Goal: Transaction & Acquisition: Purchase product/service

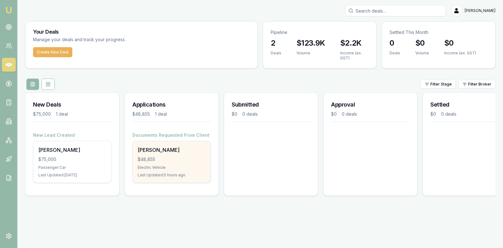
click at [172, 161] on div "$48,855" at bounding box center [172, 159] width 68 height 6
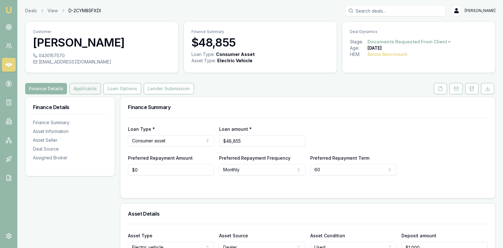
click at [88, 87] on button "Applicants" at bounding box center [85, 88] width 31 height 11
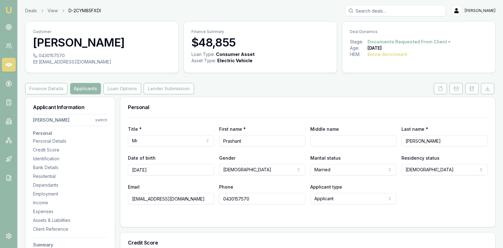
click at [258, 86] on div "Finance Details Applicants Loan Options Lender Submission" at bounding box center [260, 88] width 471 height 11
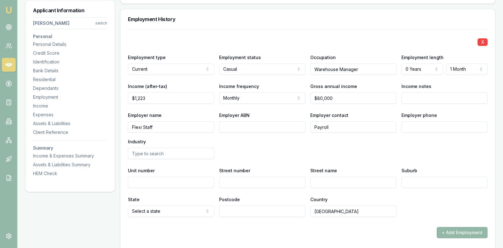
scroll to position [881, 0]
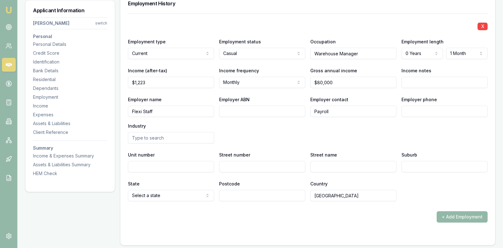
click at [241, 107] on input "Employer ABN" at bounding box center [262, 111] width 86 height 11
paste input "25658704066"
type input "25658704066"
click at [410, 108] on input "Employer phone" at bounding box center [445, 111] width 86 height 11
click at [450, 211] on button "+ Add Employment" at bounding box center [462, 216] width 51 height 11
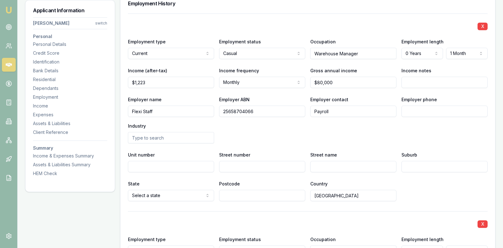
scroll to position [887, 0]
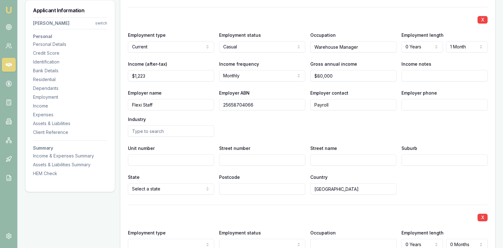
click at [184, 131] on input "text" at bounding box center [171, 130] width 86 height 11
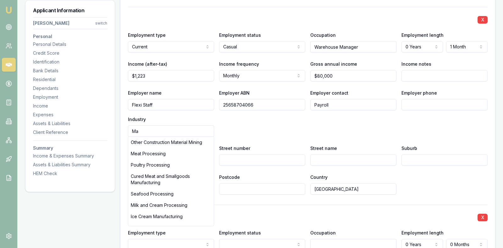
type input "M"
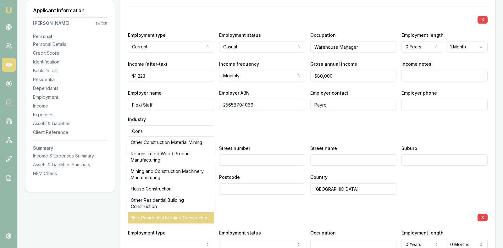
click at [180, 215] on div "Non-Residential Building Construction" at bounding box center [171, 217] width 86 height 11
type input "Non-Residential Building Construction"
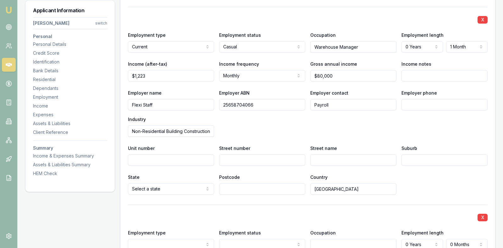
click at [233, 157] on input "Street number" at bounding box center [262, 159] width 86 height 11
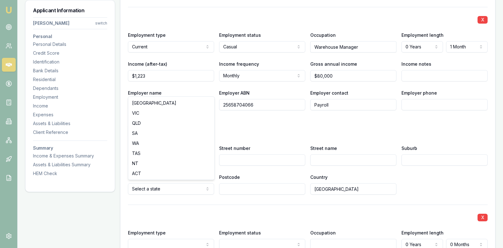
select select "WA"
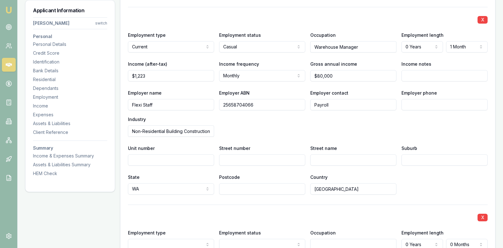
click at [278, 156] on input "Street number" at bounding box center [262, 159] width 86 height 11
click at [368, 138] on div "X Employment type Current Current Previous Employment status Casual Full time P…" at bounding box center [308, 101] width 360 height 188
click at [285, 157] on input "Street number" at bounding box center [262, 159] width 86 height 11
click at [423, 160] on input "Suburb" at bounding box center [445, 159] width 86 height 11
type input "Henderson"
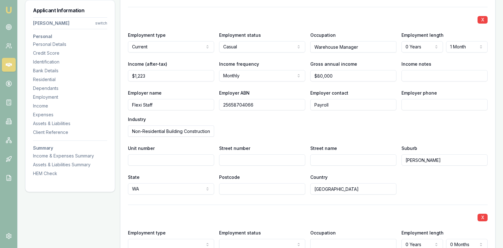
click at [391, 133] on div "Employer name Flexi Staff Employer ABN 25658704066 Employer contact Payroll Emp…" at bounding box center [308, 113] width 360 height 48
click at [229, 151] on div "Street number" at bounding box center [262, 154] width 86 height 21
click at [229, 156] on input "Street number" at bounding box center [262, 159] width 86 height 11
type input "12"
click at [347, 159] on input "Street name" at bounding box center [353, 159] width 86 height 11
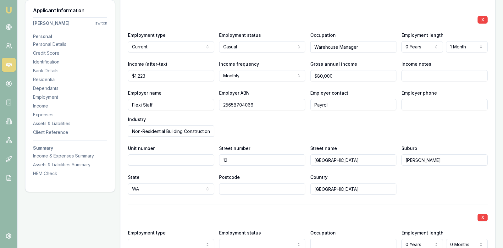
type input "Egmont Road"
click at [281, 187] on input "Postcode" at bounding box center [262, 188] width 86 height 11
click at [259, 187] on input "Postcode" at bounding box center [262, 188] width 86 height 11
type input "6166"
click at [391, 170] on div "X Employment type Current Current Previous Employment status Casual Full time P…" at bounding box center [308, 101] width 360 height 188
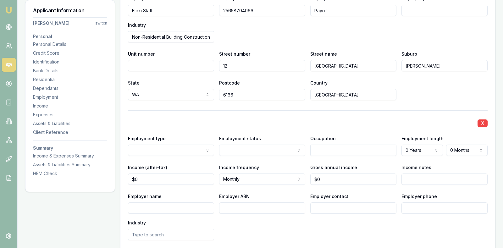
scroll to position [997, 0]
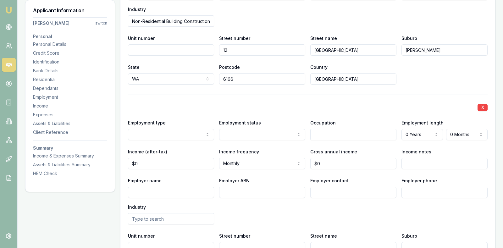
select select "PREVIOUS"
click at [324, 130] on input "text" at bounding box center [353, 134] width 86 height 11
click at [331, 141] on div "Warehouse Administrators" at bounding box center [354, 145] width 86 height 11
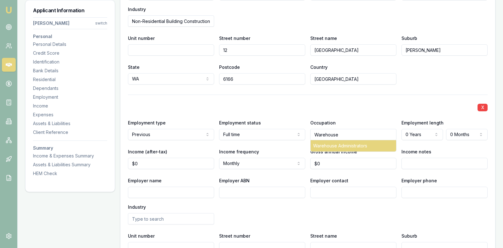
type input "Warehouse Administrators"
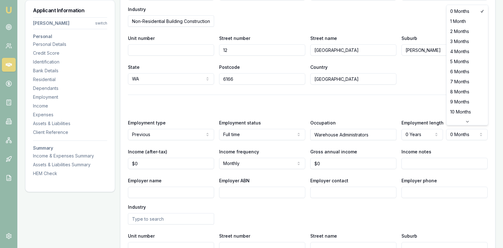
select select "6"
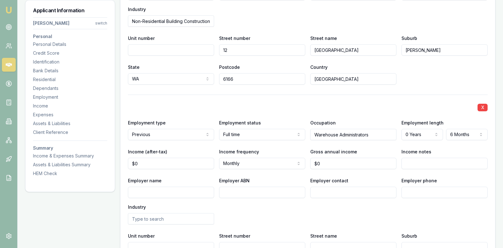
type input "0"
click at [172, 161] on input "0" at bounding box center [171, 163] width 86 height 11
type input "$85,000"
select select "FORTNIGHTLY"
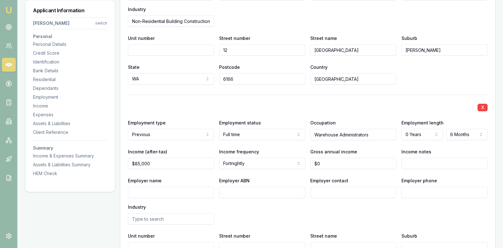
type input "85000"
click at [156, 162] on input "85000" at bounding box center [171, 163] width 86 height 11
drag, startPoint x: 156, startPoint y: 162, endPoint x: 120, endPoint y: 160, distance: 36.5
click at [120, 161] on div "Personal Title * Mr Mr Mrs Miss Ms Dr Prof First name * Prashant Middle name La…" at bounding box center [308, 61] width 376 height 1922
type input "0"
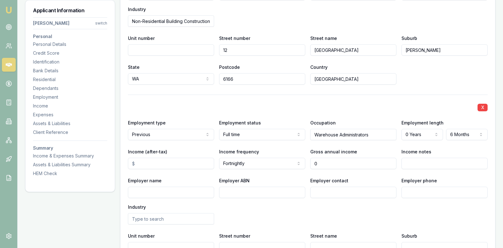
click at [326, 161] on input "0" at bounding box center [353, 163] width 86 height 11
type input "$80,000"
click at [185, 162] on input "Income (after-tax)" at bounding box center [171, 163] width 86 height 11
type input "12"
click at [266, 205] on div "Employer name Employer ABN Employer contact Employer phone Industry" at bounding box center [308, 201] width 360 height 48
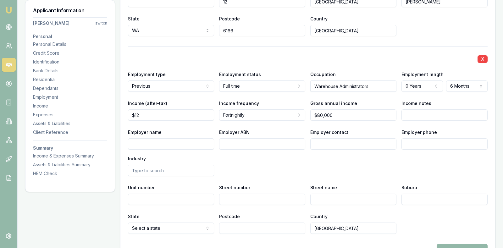
scroll to position [1045, 0]
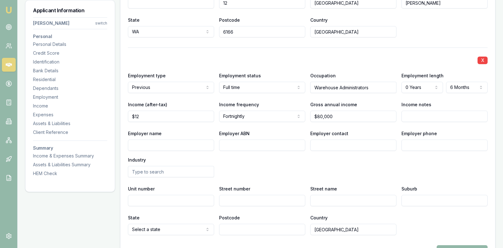
click at [202, 142] on input "Employer name" at bounding box center [171, 145] width 86 height 11
type input "M&A Steel Fabrication Pty Ltd"
click at [262, 145] on input "Employer ABN" at bounding box center [262, 145] width 86 height 11
click at [257, 143] on input "Employer ABN" at bounding box center [262, 145] width 86 height 11
paste input "957 928 753"
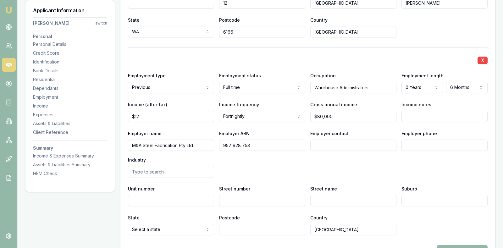
click at [222, 143] on input "957 928 753" at bounding box center [262, 145] width 86 height 11
type input "79 957 928 753"
click at [355, 143] on input "Employer contact" at bounding box center [353, 145] width 86 height 11
type input "Payroll"
click at [169, 113] on input "12" at bounding box center [171, 116] width 86 height 11
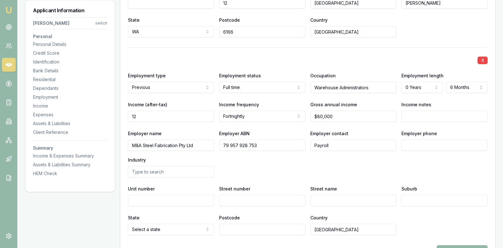
type input "1"
type input "$2,446"
click at [443, 97] on div "X Employment type Previous Current Previous Employment status Full time Full ti…" at bounding box center [308, 141] width 360 height 188
click at [344, 161] on div "Employer name M&A Steel Fabrication Pty Ltd Employer ABN 79 957 928 753 Employe…" at bounding box center [308, 154] width 360 height 48
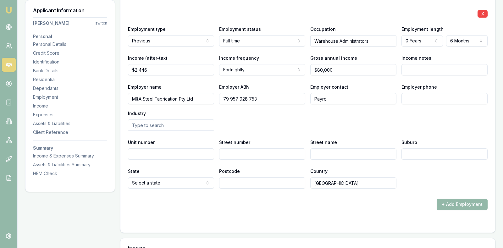
scroll to position [1092, 0]
click at [245, 153] on input "Street number" at bounding box center [262, 153] width 86 height 11
type input "12"
click at [337, 151] on input "Street name" at bounding box center [353, 153] width 86 height 11
type input "Egmont Road"
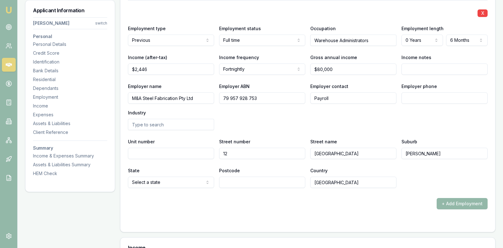
type input "Henderson"
select select "WA"
click at [232, 181] on input "Postcode" at bounding box center [262, 182] width 86 height 11
type input "6166"
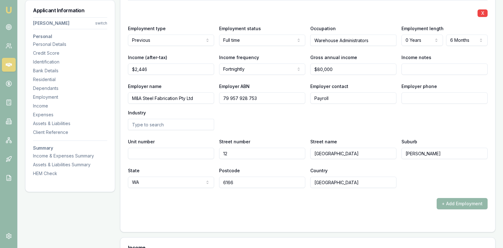
click at [383, 220] on div at bounding box center [308, 222] width 360 height 5
click at [206, 111] on div "Industry" at bounding box center [171, 119] width 86 height 21
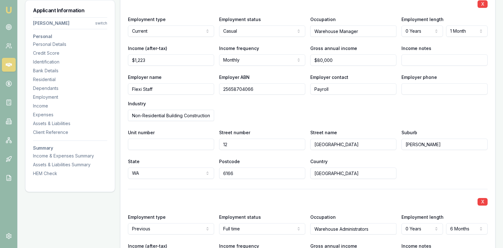
scroll to position [887, 0]
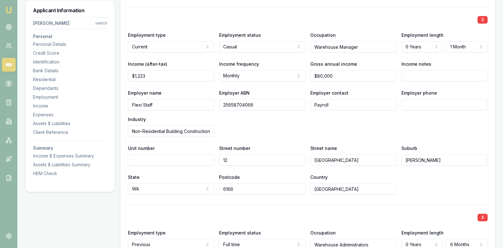
click at [236, 157] on input "12" at bounding box center [262, 159] width 86 height 11
type input "1"
click at [235, 124] on div "Employer name Flexi Staff Employer ABN 25658704066 Employer contact Payroll Emp…" at bounding box center [308, 113] width 360 height 48
click at [240, 158] on input "Street number" at bounding box center [262, 159] width 86 height 11
type input "33"
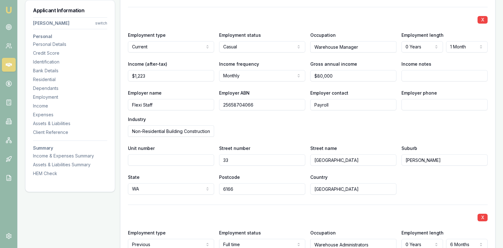
drag, startPoint x: 356, startPoint y: 158, endPoint x: 286, endPoint y: 160, distance: 70.8
click at [286, 160] on div "Unit number Street number 33 Street name Egmont Road Suburb Henderson" at bounding box center [308, 154] width 360 height 21
type input "Belmont Avenue"
drag, startPoint x: 432, startPoint y: 159, endPoint x: 394, endPoint y: 156, distance: 38.2
click at [395, 157] on div "Unit number Street number 33 Street name Belmont Avenue Suburb Henderson" at bounding box center [308, 154] width 360 height 21
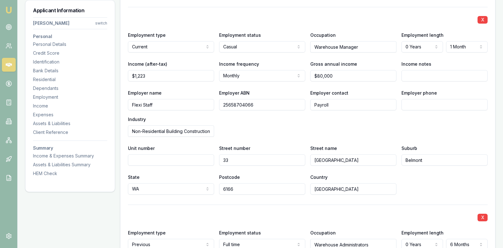
type input "Belmont"
click at [249, 187] on input "6166" at bounding box center [262, 188] width 86 height 11
type input "6102"
click at [353, 170] on div "X Employment type Current Current Previous Employment status Casual Full time P…" at bounding box center [308, 101] width 360 height 188
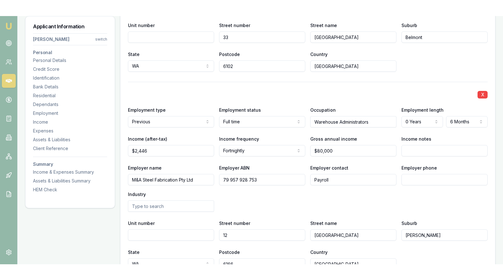
scroll to position [1029, 0]
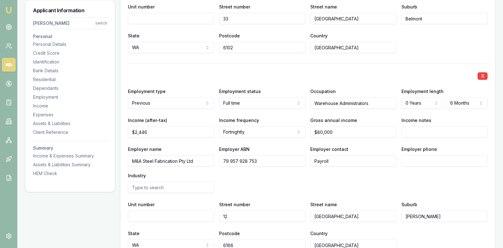
click at [193, 187] on input "text" at bounding box center [171, 187] width 86 height 11
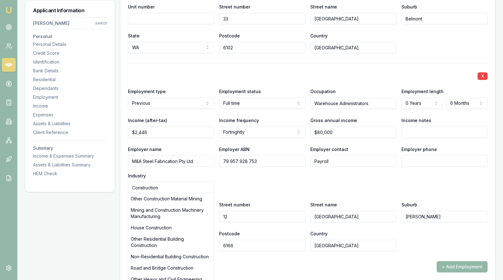
type input "Construction"
click at [389, 248] on div "+ Add Employment" at bounding box center [308, 266] width 360 height 11
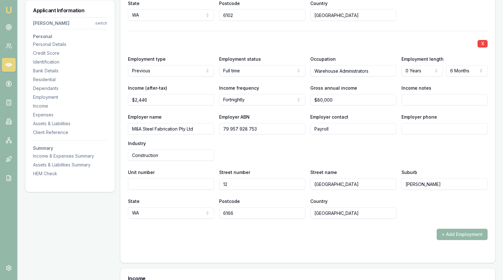
scroll to position [1060, 0]
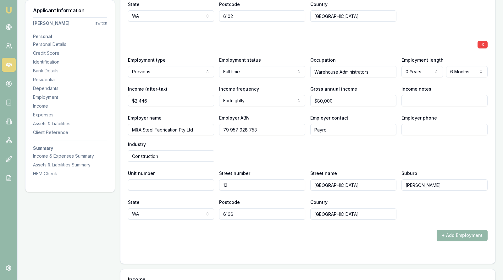
click at [253, 212] on input "6166" at bounding box center [262, 213] width 86 height 11
type input "6166"
click at [292, 147] on div "Employer name M&A Steel Fabrication Pty Ltd Employer ABN 79 957 928 753 Employe…" at bounding box center [308, 138] width 360 height 48
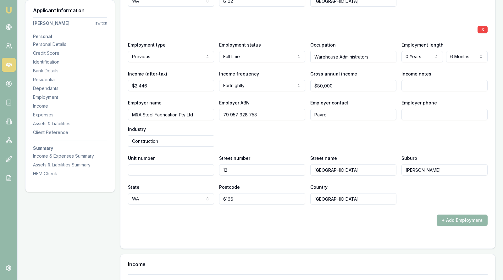
scroll to position [1076, 0]
click at [439, 110] on input "Employer phone" at bounding box center [445, 113] width 86 height 11
paste input "0894 794 781"
type input "0894 794 781"
click at [239, 129] on div "Employer name M&A Steel Fabrication Pty Ltd Employer ABN 79 957 928 753 Employe…" at bounding box center [308, 122] width 360 height 48
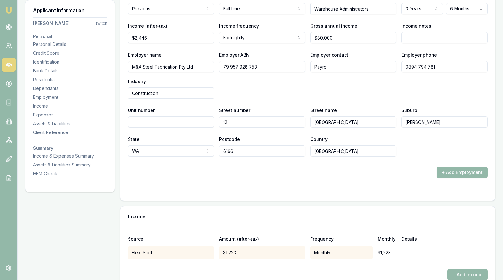
scroll to position [1139, 0]
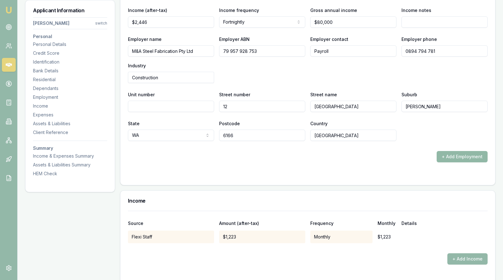
click at [457, 151] on button "+ Add Employment" at bounding box center [462, 156] width 51 height 11
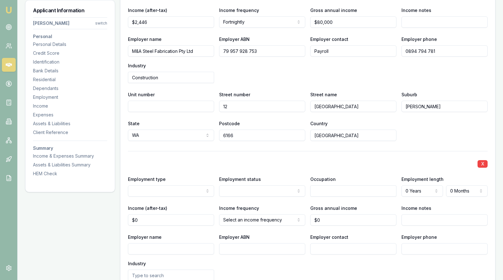
select select "PREVIOUS"
click at [338, 188] on input "text" at bounding box center [353, 190] width 86 height 11
click at [338, 198] on div "Warehouse Administrators" at bounding box center [354, 202] width 86 height 11
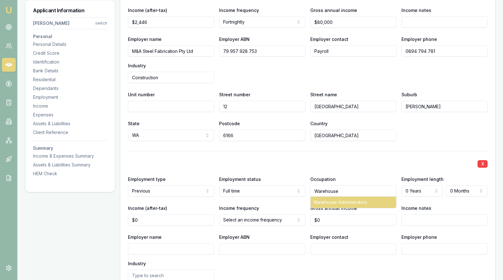
type input "Warehouse Administrators"
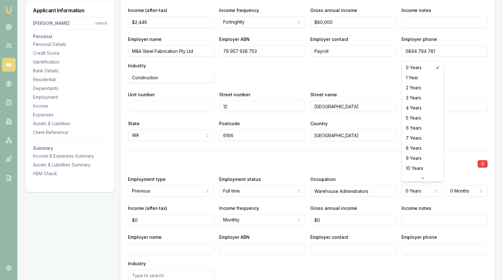
select select "7"
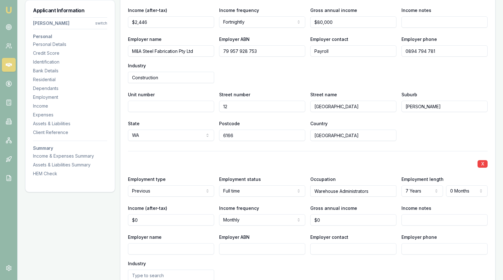
click at [447, 124] on div "State WA NSW VIC QLD SA WA TAS NT ACT Postcode 6166 Country Australia" at bounding box center [308, 130] width 360 height 21
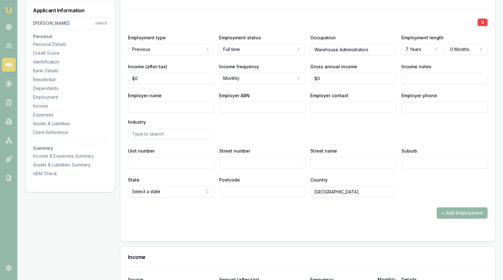
scroll to position [1280, 0]
type input "0"
click at [332, 75] on input "0" at bounding box center [353, 78] width 86 height 11
type input "85000"
type input "0"
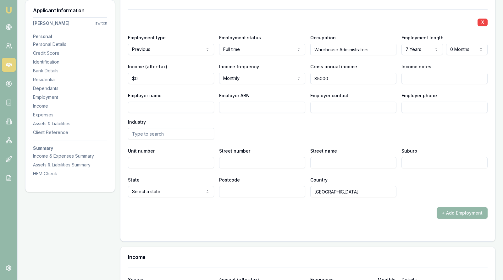
type input "$85,000"
click at [170, 75] on input "0" at bounding box center [171, 78] width 86 height 11
type input "$1,223"
select select "WEEKLY"
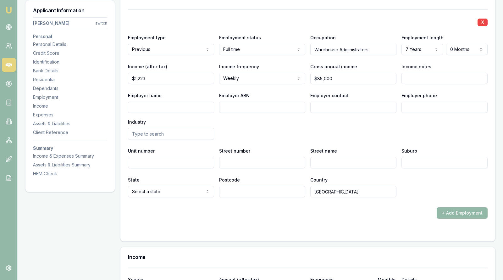
click at [249, 115] on div "Employer name Employer ABN Employer contact Employer phone Industry" at bounding box center [308, 116] width 360 height 48
click at [194, 102] on input "Employer name" at bounding box center [171, 107] width 86 height 11
type input "Oceania Glass"
click at [266, 126] on div "Employer name Oceania Glass Employer ABN Employer contact Employer phone Indust…" at bounding box center [308, 116] width 360 height 48
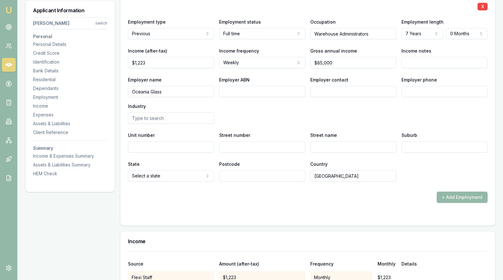
scroll to position [1312, 0]
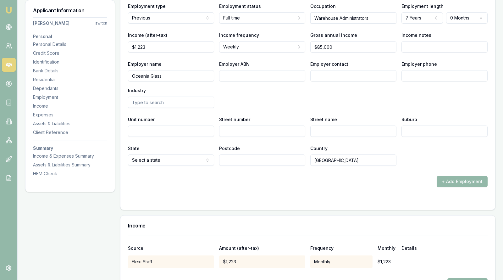
click at [262, 128] on input "Street number" at bounding box center [262, 130] width 86 height 11
type input "95"
type input "Greens Road"
click at [467, 126] on input "Suburb" at bounding box center [445, 130] width 86 height 11
type input "Dandenong"
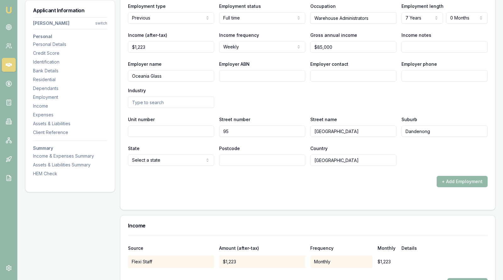
select select "VIC"
click at [230, 155] on input "Postcode" at bounding box center [262, 159] width 86 height 11
click at [265, 156] on input "Postcode" at bounding box center [262, 159] width 86 height 11
type input "3175"
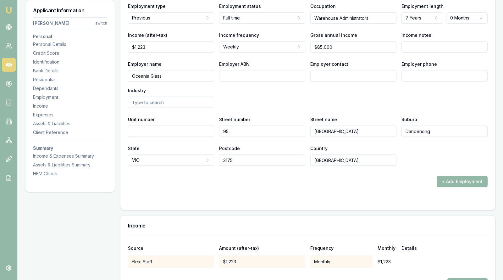
click at [347, 182] on div "+ Add Employment" at bounding box center [308, 181] width 360 height 11
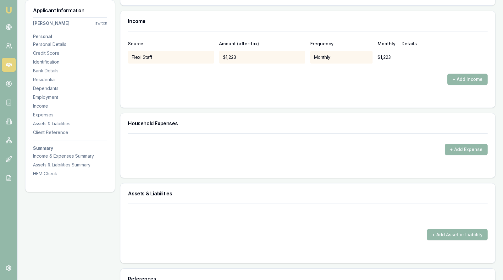
scroll to position [1532, 0]
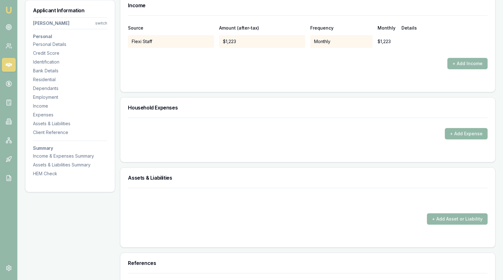
click at [465, 128] on button "+ Add Expense" at bounding box center [466, 133] width 43 height 11
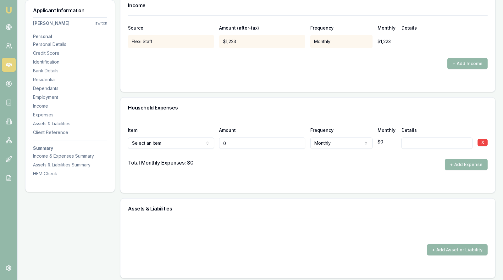
type input "$0"
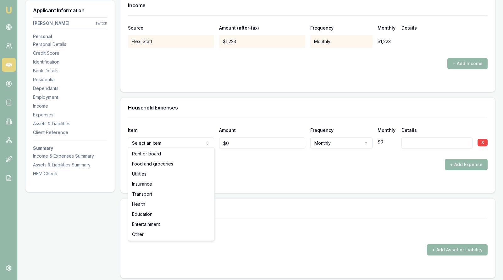
select select "FOOD_AND_GROCERIES"
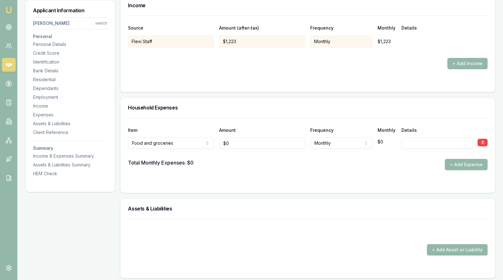
type input "0"
click at [236, 142] on input "0" at bounding box center [262, 142] width 86 height 11
type input "$900"
click at [260, 166] on div "Total Monthly Expenses: $0 + Add Expense" at bounding box center [308, 164] width 360 height 11
click at [414, 139] on input at bounding box center [437, 142] width 71 height 11
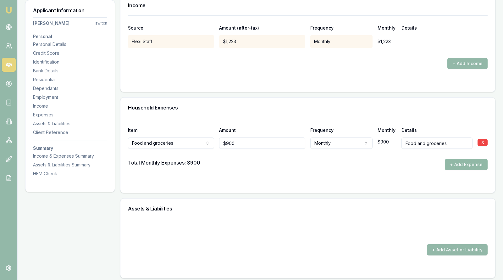
type input "Food and groceries"
click at [465, 159] on button "+ Add Expense" at bounding box center [466, 164] width 43 height 11
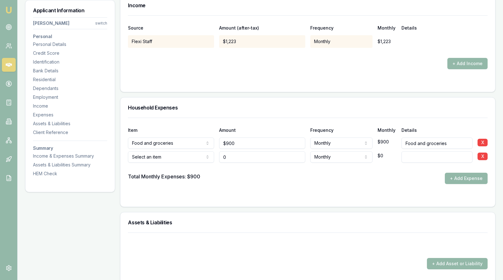
type input "$0"
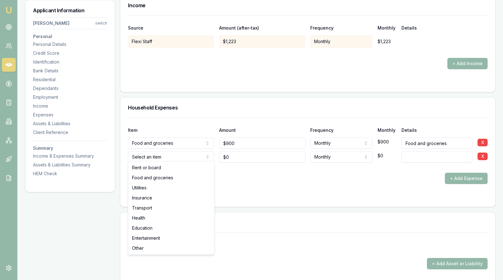
select select "TRANSPORT"
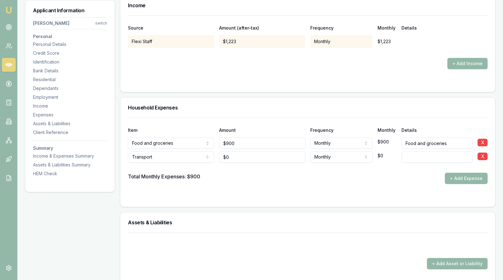
type input "0"
click at [237, 156] on input "0" at bounding box center [262, 156] width 86 height 11
type input "$400"
click at [263, 176] on div "Total Monthly Expenses: $900 + Add Expense" at bounding box center [308, 178] width 360 height 11
click at [407, 154] on input at bounding box center [437, 156] width 71 height 11
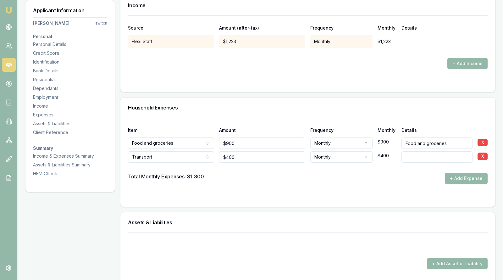
click at [421, 151] on input at bounding box center [437, 156] width 71 height 11
type input "Registration and Fuel"
click at [453, 173] on button "+ Add Expense" at bounding box center [466, 178] width 43 height 11
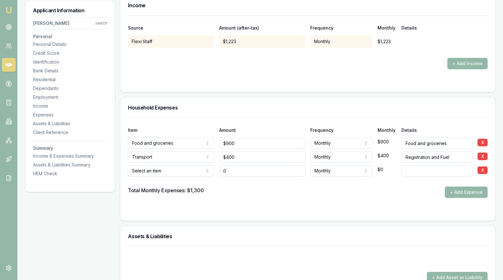
type input "$0"
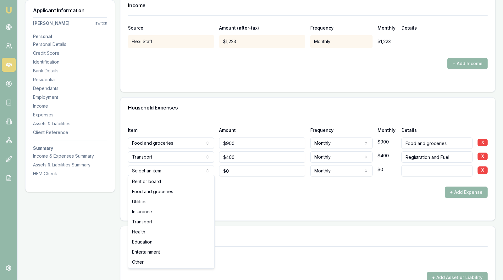
select select "UTILITIES"
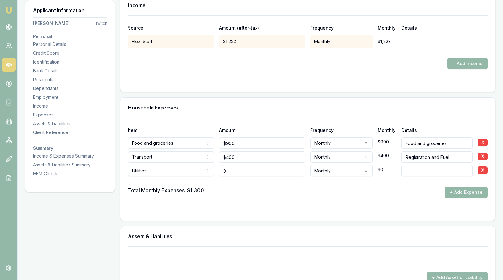
click at [245, 169] on input "0" at bounding box center [262, 170] width 86 height 11
type input "0"
type input "$1,100"
click at [260, 189] on div "Total Monthly Expenses: $1,300 + Add Expense" at bounding box center [308, 192] width 360 height 11
click at [413, 169] on input at bounding box center [437, 170] width 71 height 11
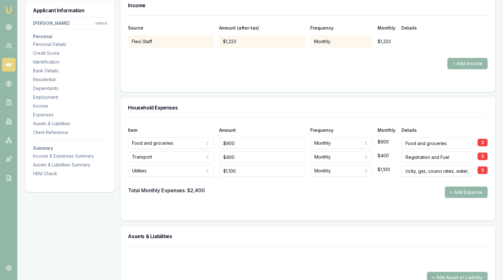
scroll to position [0, 10]
click at [442, 168] on input "Electricity, gas, counci rates, water," at bounding box center [437, 170] width 71 height 11
type input "Electricity, gas, council rates, water,"
click at [465, 190] on button "+ Add Expense" at bounding box center [466, 192] width 43 height 11
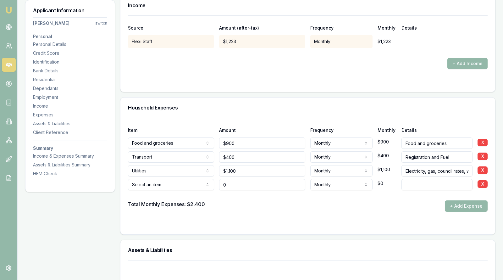
type input "$0"
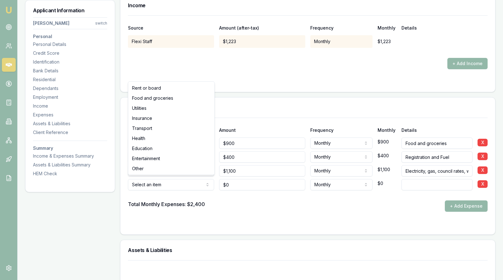
select select "ENTERTAINMENT"
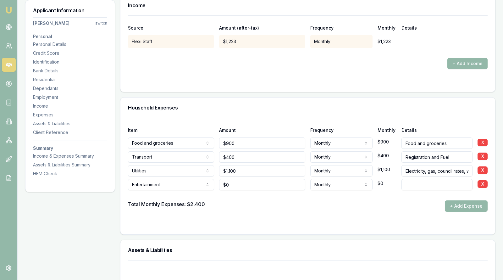
type input "0"
click at [239, 184] on input "0" at bounding box center [262, 184] width 86 height 11
type input "2"
type input "$400"
click at [428, 183] on input at bounding box center [437, 184] width 71 height 11
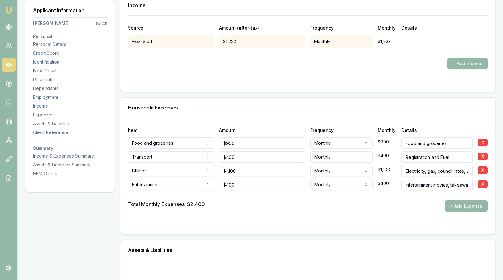
scroll to position [0, 4]
type input "Entertainment movies, takeaway"
click at [454, 202] on button "+ Add Expense" at bounding box center [466, 205] width 43 height 11
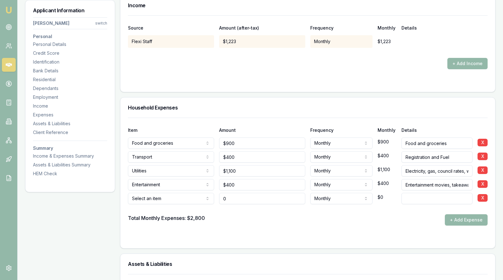
type input "$0"
click at [244, 141] on input "900" at bounding box center [262, 142] width 86 height 11
type input "9"
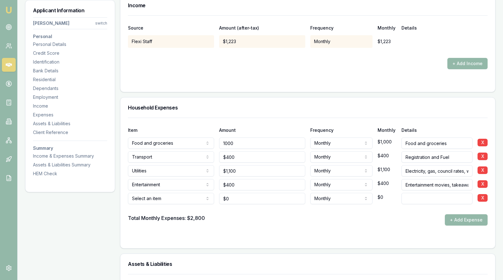
type input "$1,000"
click at [249, 118] on div "Item Amount Frequency Monthly Details" at bounding box center [308, 126] width 360 height 17
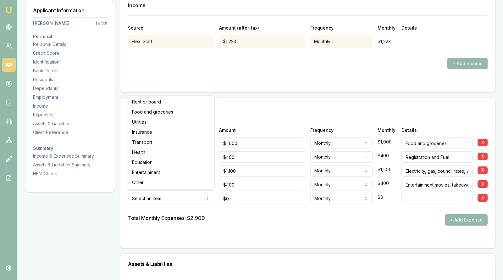
select select "INSURANCE"
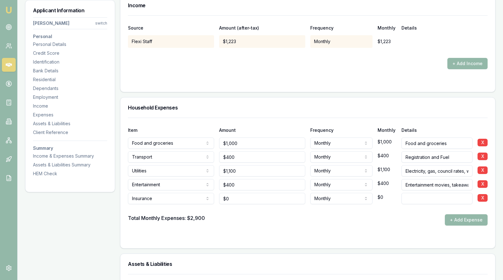
type input "0"
click at [242, 196] on input "0" at bounding box center [262, 198] width 86 height 11
type input "$400"
click at [265, 210] on div at bounding box center [308, 209] width 360 height 10
click at [407, 193] on input at bounding box center [437, 198] width 71 height 11
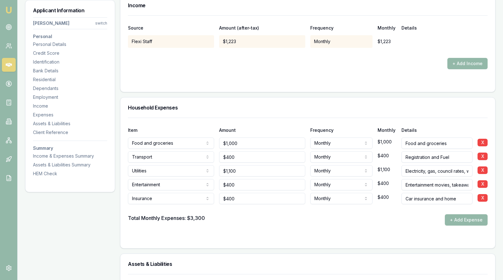
type input "Car insurance and home"
click at [319, 226] on form "Item Amount Frequency Monthly Details Food and groceries Rent or board Food and…" at bounding box center [308, 179] width 360 height 123
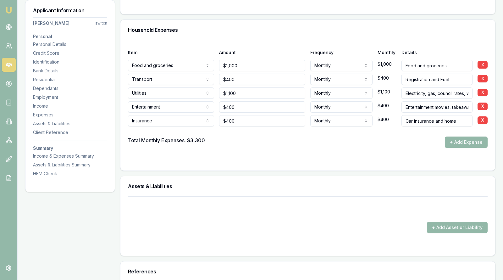
scroll to position [1611, 0]
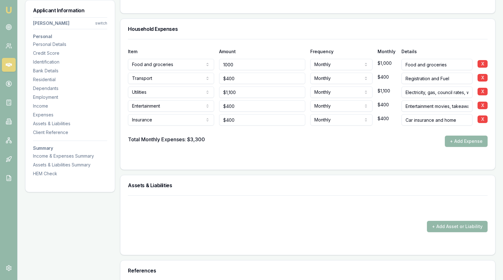
click at [244, 61] on input "1000" at bounding box center [262, 64] width 86 height 11
type input "1"
type input "$900"
click at [246, 136] on div "Total Monthly Expenses: $3,300 + Add Expense" at bounding box center [308, 141] width 360 height 11
click at [445, 223] on button "+ Add Asset or Liability" at bounding box center [457, 226] width 61 height 11
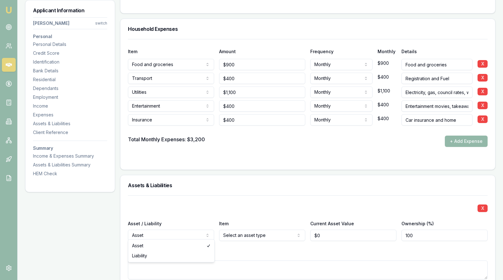
type input "0"
click at [329, 230] on input "0" at bounding box center [353, 235] width 86 height 11
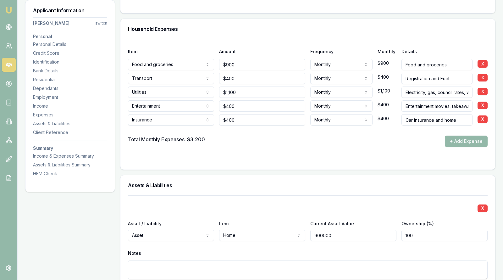
type input "$900,000"
click at [313, 248] on div "Notes" at bounding box center [308, 263] width 360 height 31
click at [355, 176] on div "Assets & Liabilities" at bounding box center [307, 185] width 375 height 20
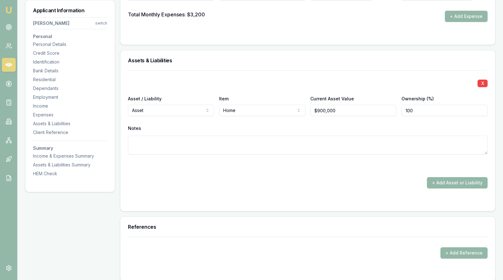
scroll to position [1737, 0]
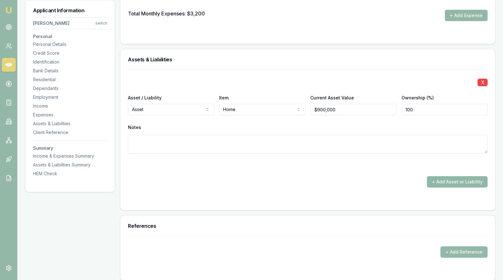
click at [449, 176] on button "+ Add Asset or Liability" at bounding box center [457, 181] width 61 height 11
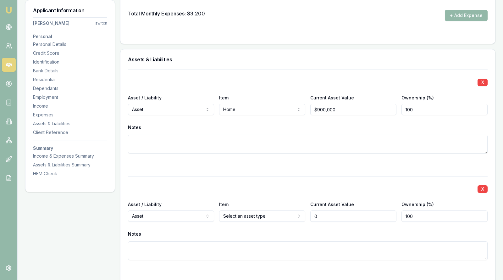
type input "$0"
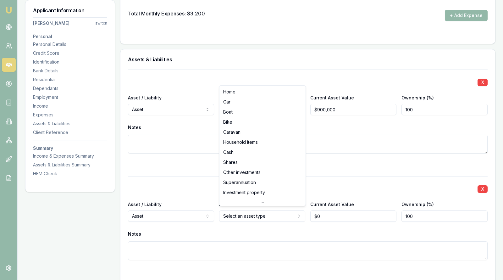
select select "CAR"
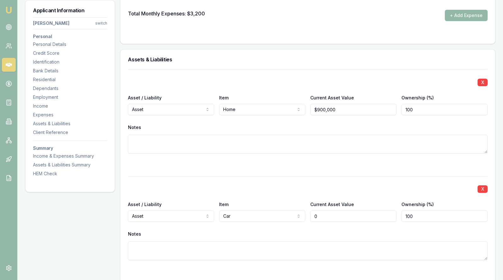
click at [328, 210] on input "0" at bounding box center [353, 215] width 86 height 11
click at [359, 216] on input "38000" at bounding box center [353, 215] width 86 height 11
type input "$38,000"
click at [393, 165] on div "X Asset / Liability Asset Asset Liability Item Home Home Car Boat Bike Caravan …" at bounding box center [308, 182] width 360 height 225
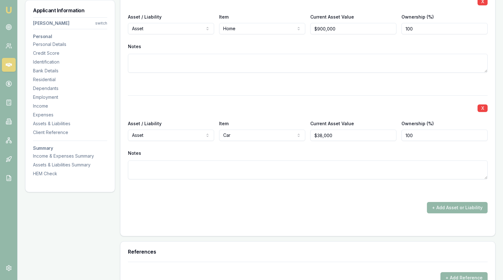
scroll to position [1831, 0]
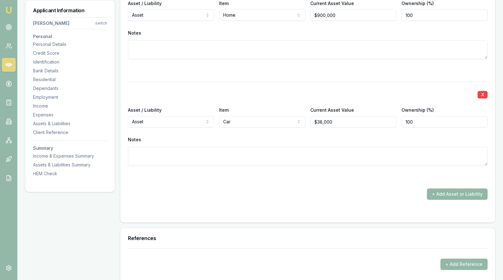
click at [441, 188] on button "+ Add Asset or Liability" at bounding box center [457, 193] width 61 height 11
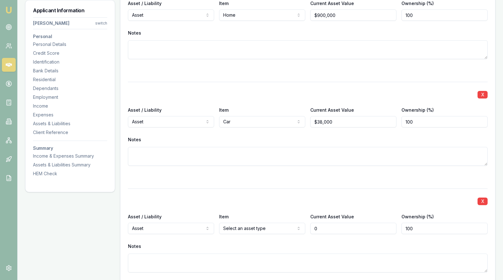
type input "$0"
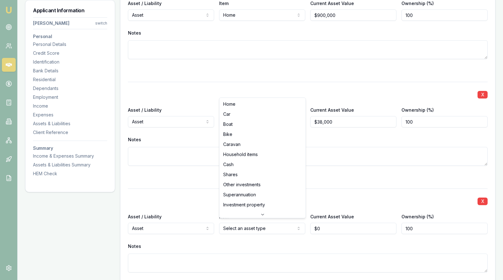
select select "CAR"
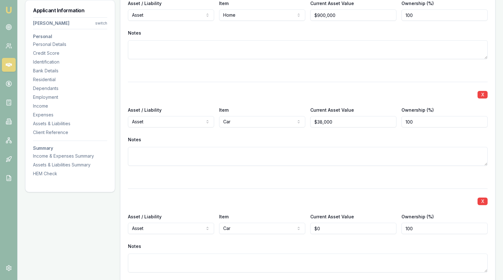
type input "0"
click at [326, 224] on input "0" at bounding box center [353, 228] width 86 height 11
type input "2"
type input "$18,000"
click at [335, 243] on div "Notes" at bounding box center [308, 246] width 360 height 9
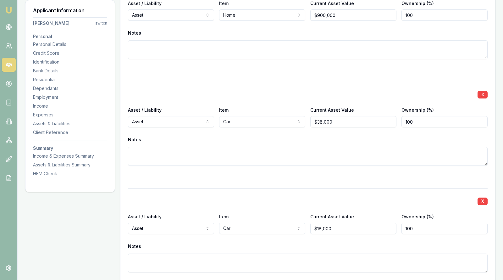
click at [297, 248] on textarea at bounding box center [308, 263] width 360 height 19
type textarea "To be traded in with $8k shortfall. Current commitment Powertorque."
click at [300, 199] on div "X" at bounding box center [308, 200] width 360 height 9
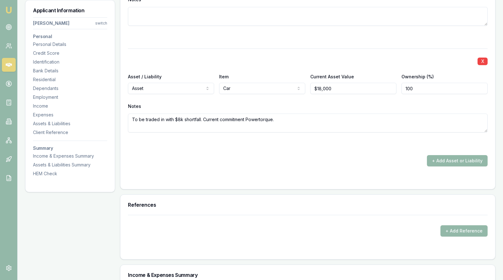
scroll to position [1972, 0]
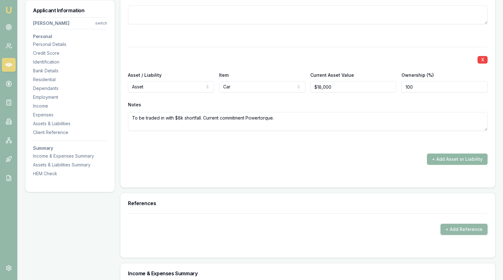
click at [439, 153] on button "+ Add Asset or Liability" at bounding box center [457, 158] width 61 height 11
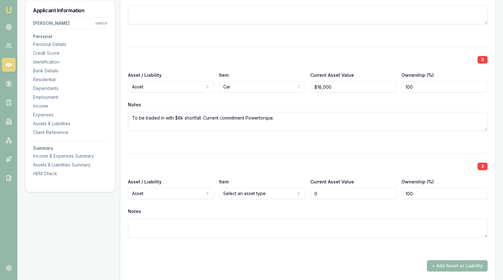
type input "$0"
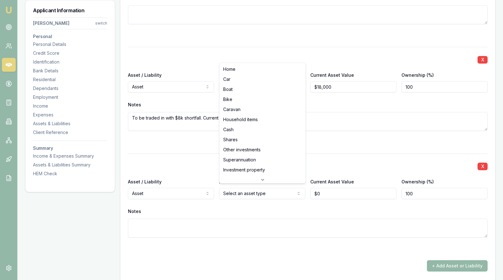
select select "CASH"
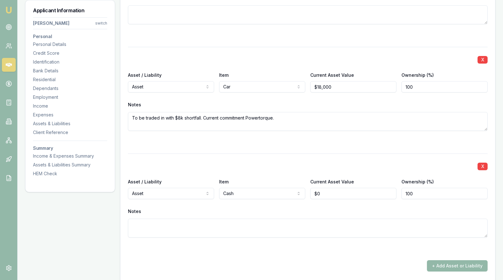
type input "0"
click at [330, 190] on input "0" at bounding box center [353, 193] width 86 height 11
type input "$5,000"
click at [325, 212] on div "Notes" at bounding box center [308, 211] width 360 height 9
click at [420, 191] on input "100" at bounding box center [445, 193] width 86 height 11
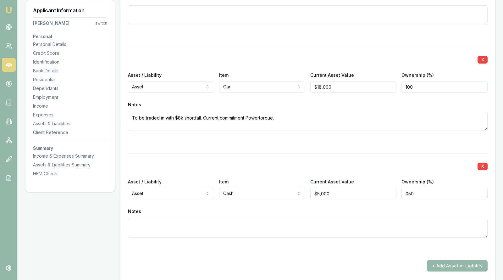
type input "050"
click at [384, 210] on div "Notes" at bounding box center [308, 211] width 360 height 9
click at [387, 207] on div "Notes" at bounding box center [308, 211] width 360 height 9
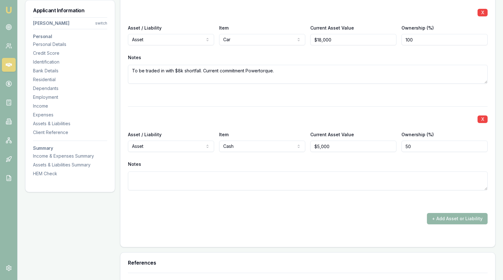
scroll to position [2051, 0]
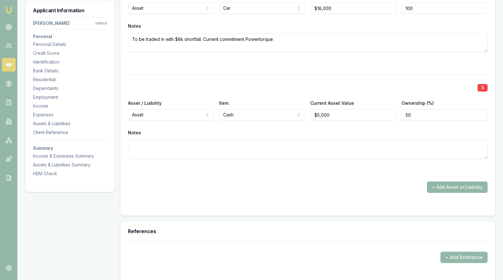
click at [445, 181] on button "+ Add Asset or Liability" at bounding box center [457, 186] width 61 height 11
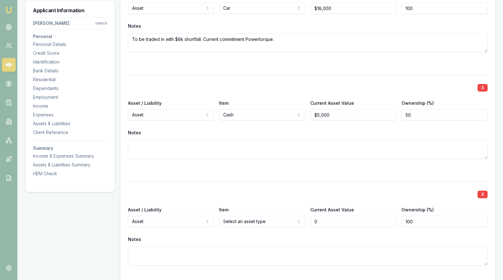
type input "$0"
select select "LIABILITY"
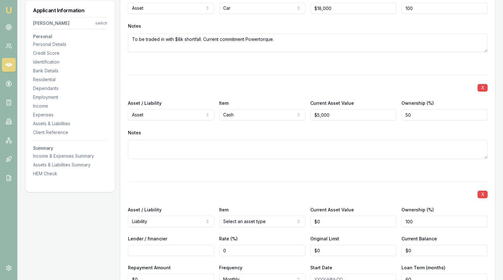
type input "0"
click at [342, 216] on input "0" at bounding box center [353, 221] width 86 height 11
type input "$900,000"
click at [198, 246] on input "Lender / financier" at bounding box center [171, 250] width 86 height 11
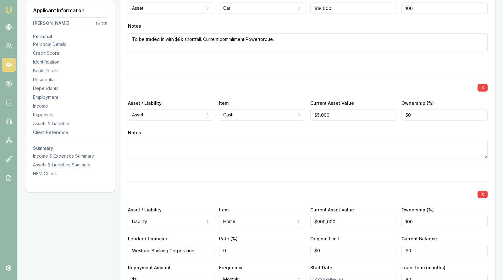
type input "Westpac Banking Corporation"
click at [230, 246] on input "0" at bounding box center [262, 250] width 86 height 11
type input "05.93"
type input "0"
click at [326, 248] on input "0" at bounding box center [353, 250] width 86 height 11
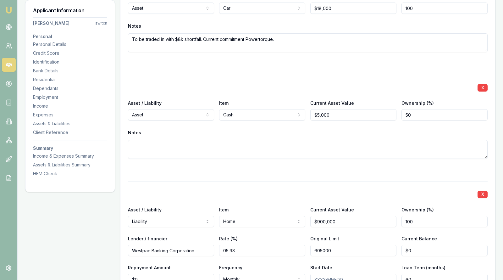
type input "$605,000"
type input "0"
click at [425, 248] on input "0" at bounding box center [445, 250] width 86 height 11
type input "605000"
type input "$0"
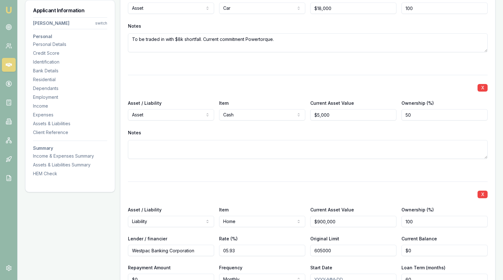
click at [346, 247] on input "605000" at bounding box center [353, 250] width 86 height 11
type input "$635,000"
type input "0"
click at [424, 248] on input "0" at bounding box center [445, 250] width 86 height 11
type input "$605,000"
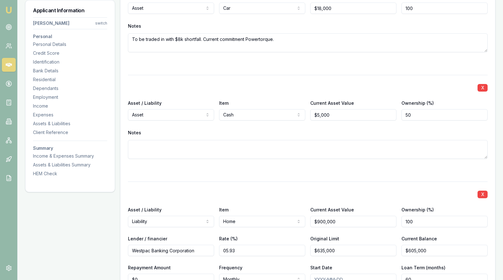
click at [378, 158] on div "X Asset / Liability Asset Asset Liability Item Cash Home Car Boat Bike Caravan …" at bounding box center [308, 124] width 360 height 99
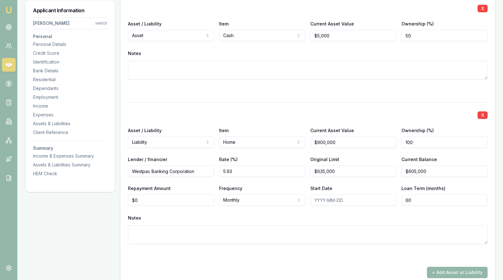
scroll to position [2161, 0]
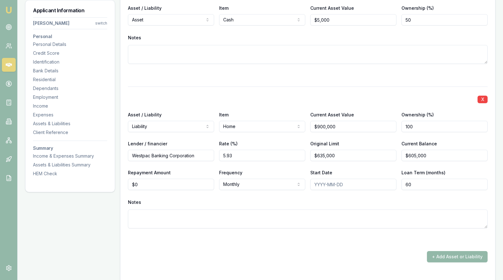
type input "0"
click at [163, 180] on input "0" at bounding box center [171, 184] width 86 height 11
type input "$2,704"
click at [311, 198] on div "Notes" at bounding box center [308, 202] width 360 height 9
click at [351, 183] on input "Start Date" at bounding box center [353, 184] width 86 height 11
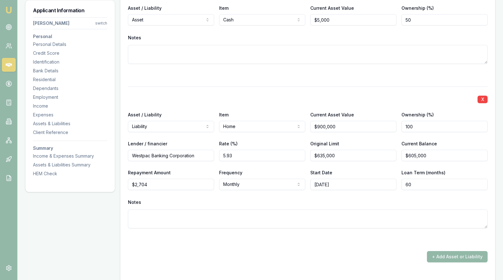
type input "01/09/2021"
click at [347, 203] on div "Notes" at bounding box center [308, 202] width 360 height 9
click at [342, 198] on div "Notes" at bounding box center [308, 202] width 360 height 9
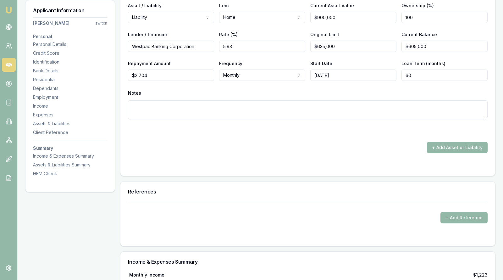
scroll to position [2271, 0]
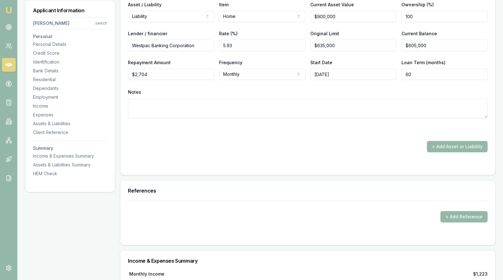
click at [237, 105] on textarea at bounding box center [308, 108] width 360 height 19
type textarea "Refinanced to Westpac from CBA."
click at [441, 141] on button "+ Add Asset or Liability" at bounding box center [457, 146] width 61 height 11
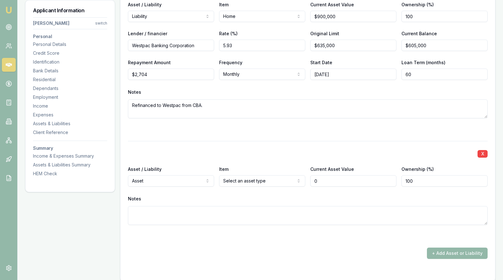
type input "$0"
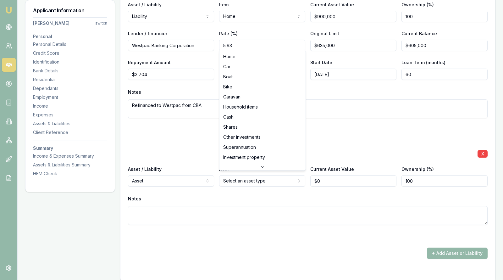
select select "CAR"
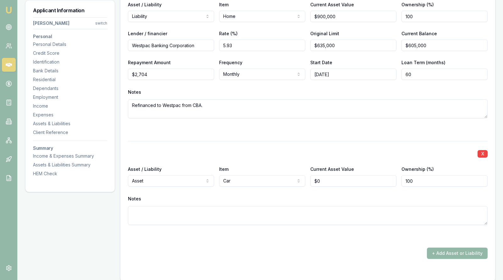
type input "0"
click at [331, 176] on input "0" at bounding box center [353, 180] width 86 height 11
type input "$40,000"
click at [294, 196] on div "Notes" at bounding box center [308, 198] width 360 height 9
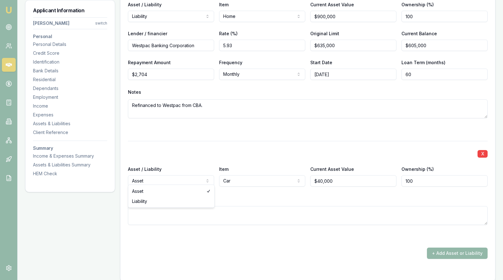
select select "LIABILITY"
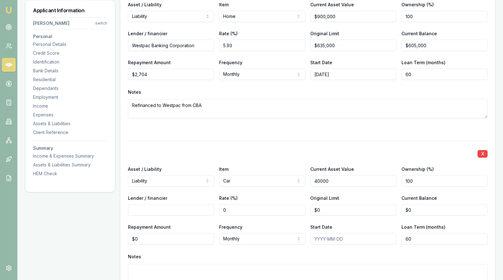
click at [341, 180] on input "40000" at bounding box center [353, 180] width 86 height 11
type input "$40,000"
click at [237, 208] on input "0" at bounding box center [262, 209] width 86 height 11
type input "010.34"
click at [254, 158] on div "X Asset / Liability Liability Asset Liability Item Car Home Car Boat Bike Carav…" at bounding box center [308, 219] width 360 height 157
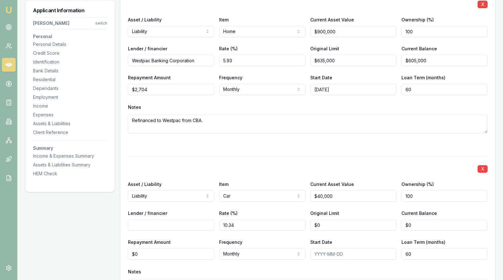
click at [171, 220] on input "Lender / financier" at bounding box center [171, 224] width 86 height 11
type input "Plenti"
click at [334, 223] on input "0" at bounding box center [353, 224] width 86 height 11
type input "$0"
type input "0"
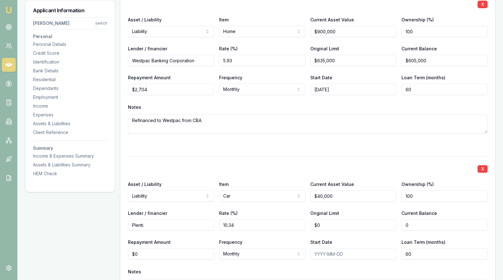
click at [426, 224] on input "0" at bounding box center [445, 224] width 86 height 11
type input "5"
type input "$41,000"
click at [389, 145] on div at bounding box center [308, 145] width 360 height 8
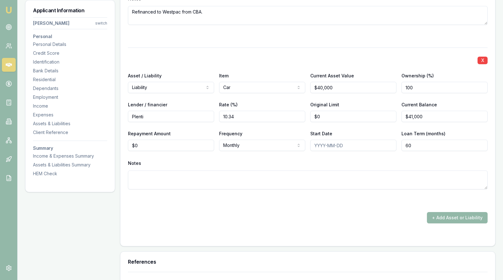
scroll to position [2381, 0]
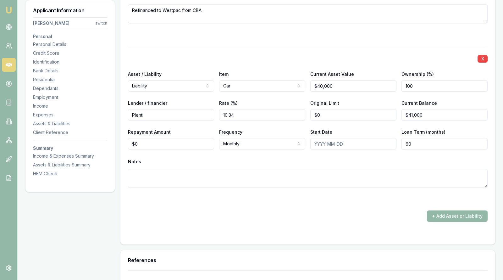
type input "0"
click at [339, 112] on input "0" at bounding box center [353, 114] width 86 height 11
type input "$49,000"
click at [451, 99] on div "Current Balance $41,000" at bounding box center [445, 109] width 86 height 21
type input "0"
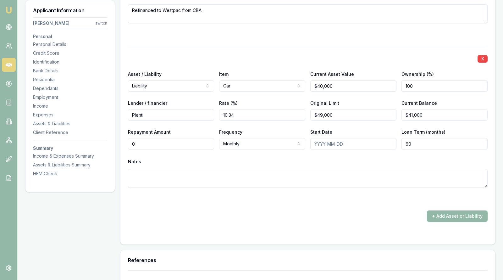
click at [165, 143] on input "0" at bounding box center [171, 143] width 86 height 11
type input "$1,100"
click at [179, 157] on div "Notes" at bounding box center [308, 161] width 360 height 9
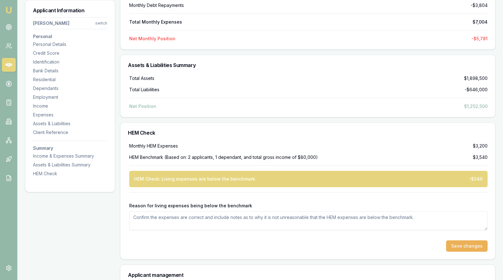
scroll to position [2774, 0]
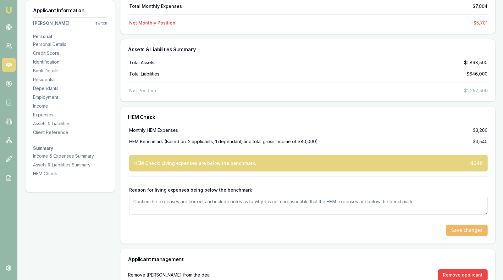
click at [472, 225] on button "Save changes" at bounding box center [467, 230] width 42 height 11
click at [150, 197] on textarea "Reason for living expenses being below the benchmark" at bounding box center [308, 205] width 359 height 19
type textarea "Expenses are as stated by client and due to clients not drinking due to faith, …"
click at [469, 225] on button "Save changes" at bounding box center [467, 230] width 42 height 11
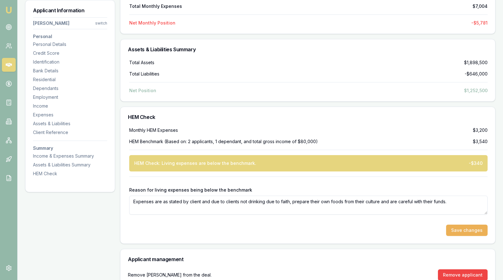
click at [403, 225] on div "Save changes" at bounding box center [308, 230] width 359 height 11
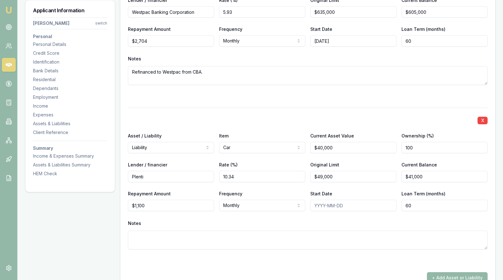
scroll to position [2318, 0]
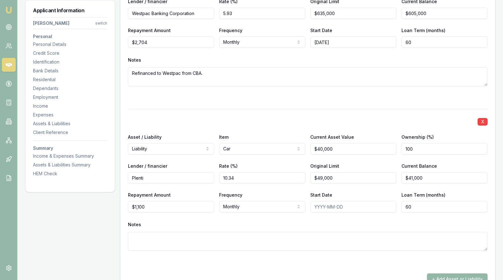
select select "WEEKLY"
click at [247, 224] on div "Notes" at bounding box center [308, 224] width 360 height 9
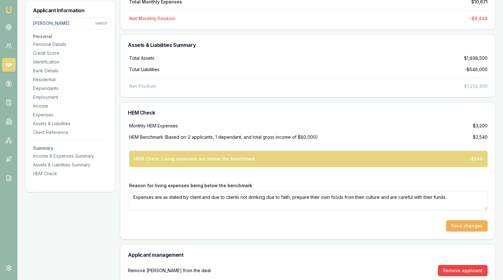
scroll to position [2784, 0]
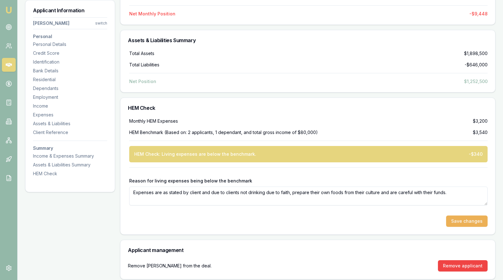
click at [458, 217] on button "Save changes" at bounding box center [467, 220] width 42 height 11
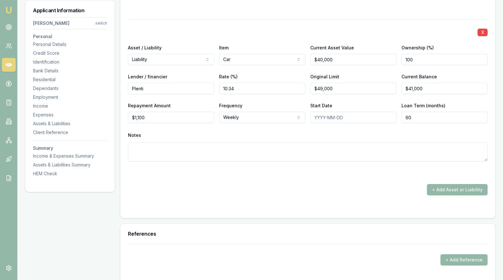
scroll to position [2406, 0]
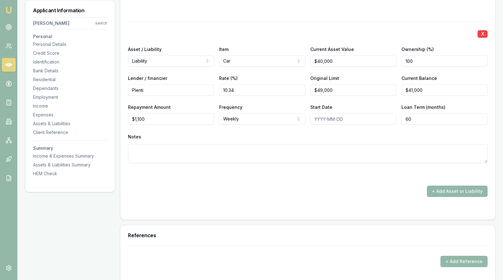
select select "MONTHLY"
click at [265, 186] on div "+ Add Asset or Liability" at bounding box center [308, 191] width 360 height 11
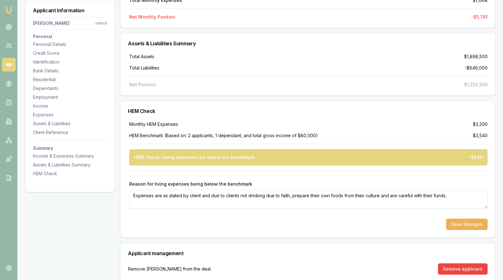
scroll to position [2784, 0]
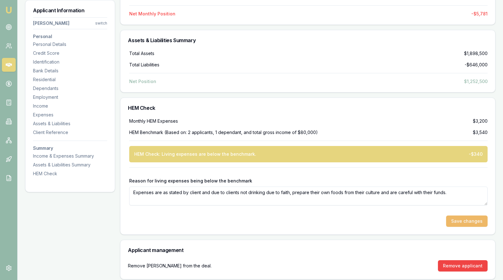
click at [470, 218] on button "Save changes" at bounding box center [467, 220] width 42 height 11
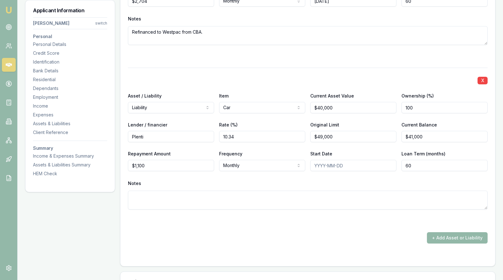
scroll to position [2359, 0]
click at [337, 175] on div "X Asset / Liability Liability Asset Liability Item Car Home Car Boat Bike Carav…" at bounding box center [308, 146] width 360 height 157
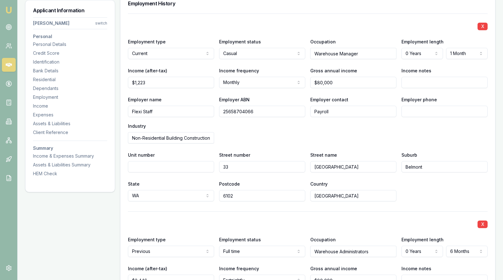
scroll to position [865, 0]
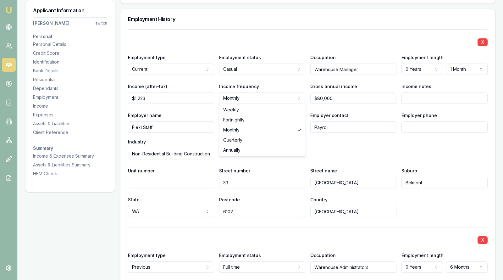
select select "WEEKLY"
click at [348, 144] on div "Employer name Flexi Staff Employer ABN 25658704066 Employer contact Payroll Emp…" at bounding box center [308, 135] width 360 height 48
click at [342, 98] on input "80000" at bounding box center [353, 97] width 86 height 11
type input "$85,000"
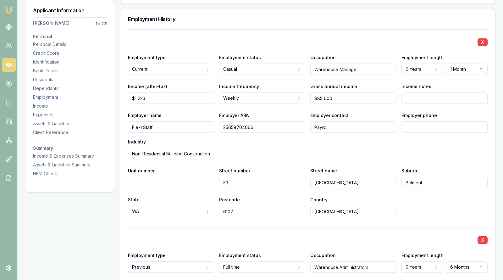
click at [360, 144] on div "Employer name Flexi Staff Employer ABN 25658704066 Employer contact Payroll Emp…" at bounding box center [308, 135] width 360 height 48
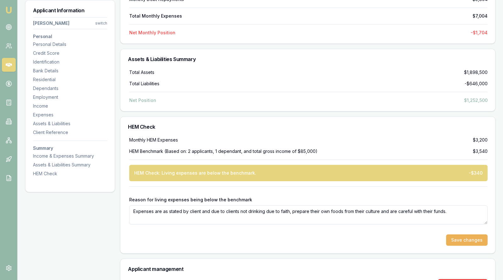
scroll to position [2768, 0]
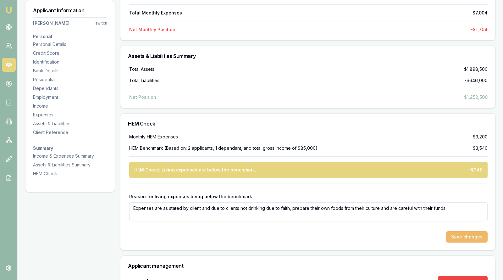
click at [467, 232] on button "Save changes" at bounding box center [467, 236] width 42 height 11
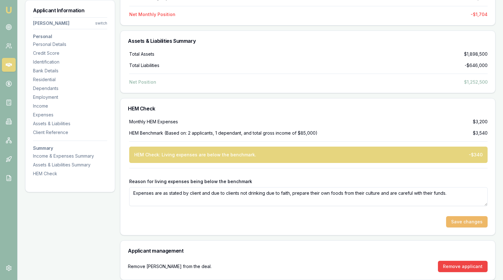
scroll to position [2784, 0]
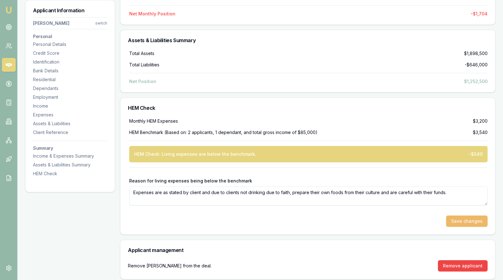
click at [472, 215] on button "Save changes" at bounding box center [467, 220] width 42 height 11
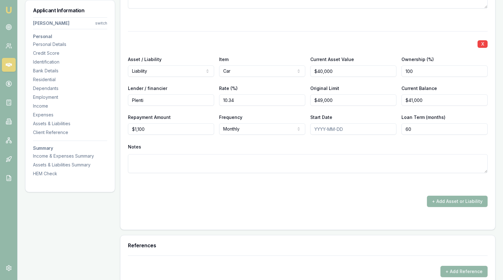
scroll to position [2390, 0]
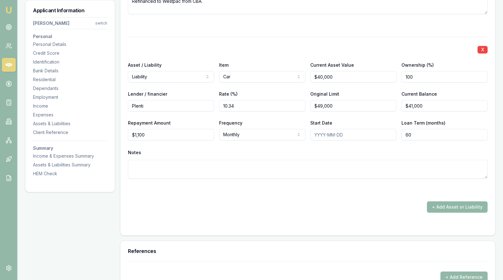
click at [461, 203] on button "+ Add Asset or Liability" at bounding box center [457, 206] width 61 height 11
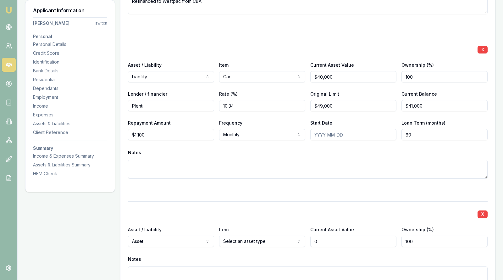
type input "$0"
click at [406, 201] on div "X Asset / Liability Asset Asset Liability Item Select an asset type Home Car Bo…" at bounding box center [308, 250] width 360 height 99
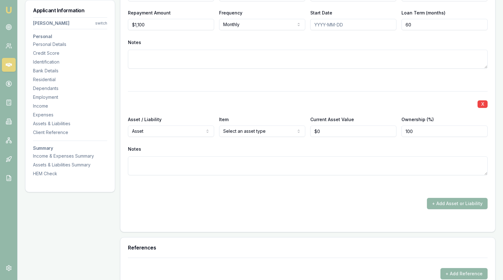
scroll to position [2516, 0]
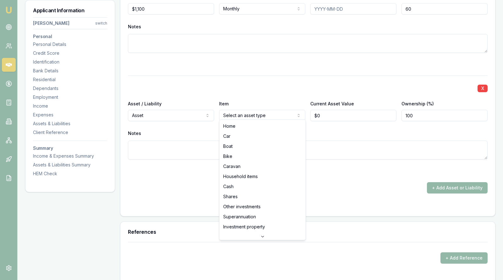
select select "CAR"
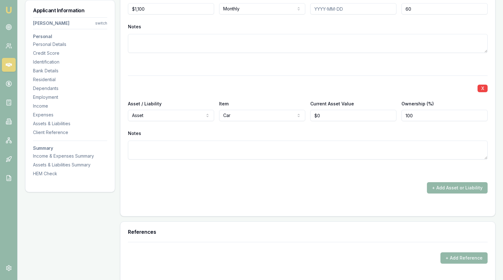
type input "0"
click at [332, 111] on input "0" at bounding box center [353, 115] width 86 height 11
type input "$18,000"
click at [326, 131] on div "Notes" at bounding box center [308, 133] width 360 height 9
click at [275, 64] on div at bounding box center [308, 64] width 360 height 8
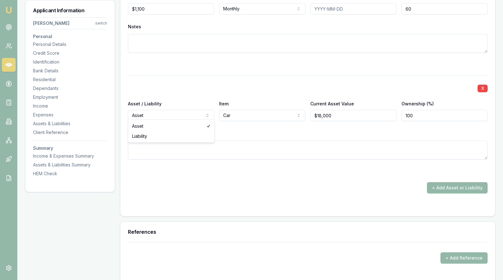
select select "LIABILITY"
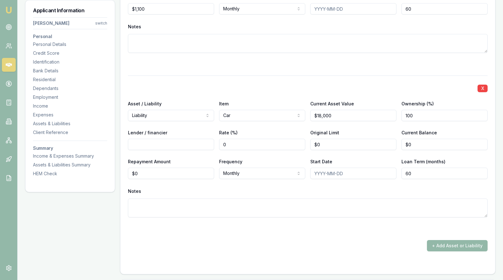
type input "0"
click at [330, 141] on input "0" at bounding box center [353, 144] width 86 height 11
type input "$30,000"
type input "0"
click at [411, 140] on input "0" at bounding box center [445, 144] width 86 height 11
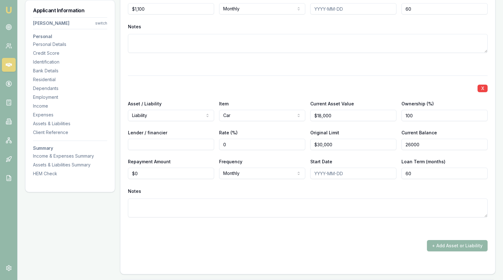
type input "$26,000"
click at [352, 190] on div "Notes" at bounding box center [308, 191] width 360 height 9
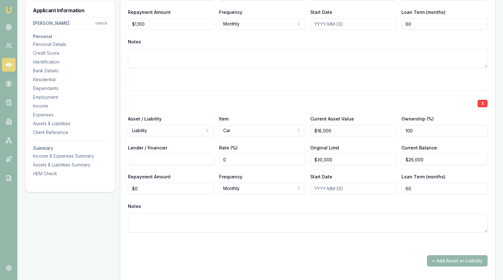
click at [351, 185] on input "Start Date" at bounding box center [353, 188] width 86 height 11
type input "0"
type input "03/01/2025"
click at [341, 202] on div "Notes" at bounding box center [308, 206] width 360 height 9
click at [194, 154] on input "Lender / financier" at bounding box center [171, 159] width 86 height 11
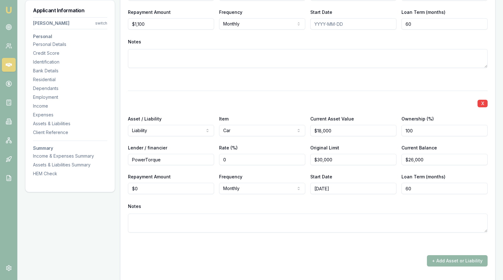
type input "PowerTorque"
click at [161, 219] on textarea at bounding box center [308, 223] width 360 height 19
type input "0"
click at [155, 186] on input "0" at bounding box center [171, 188] width 86 height 11
type input "$537"
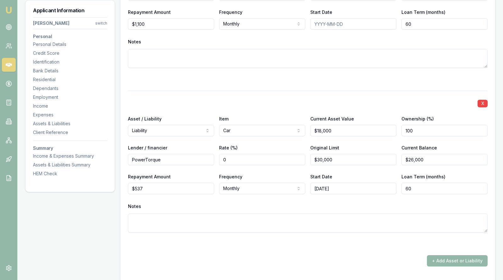
click at [168, 202] on div "Notes" at bounding box center [308, 206] width 360 height 9
click at [167, 218] on textarea at bounding box center [308, 223] width 360 height 19
type textarea "To be replaced."
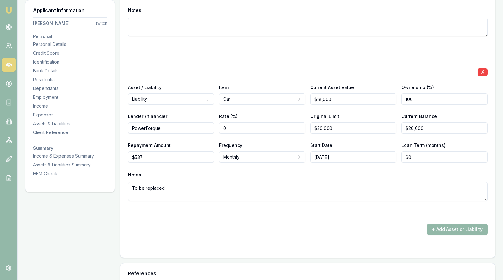
scroll to position [2532, 0]
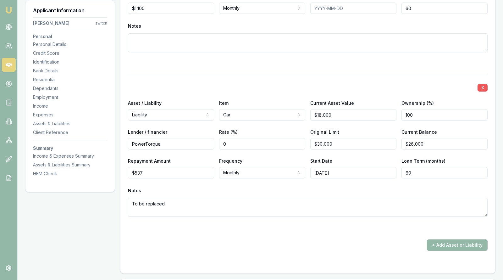
click at [483, 84] on button "X" at bounding box center [483, 88] width 10 height 8
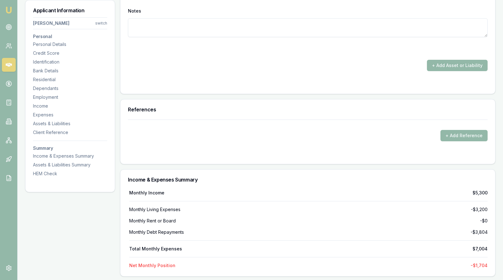
click at [353, 45] on div at bounding box center [308, 49] width 360 height 8
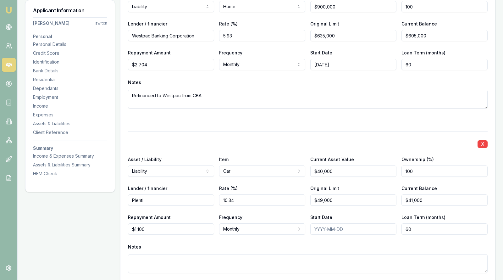
scroll to position [2312, 0]
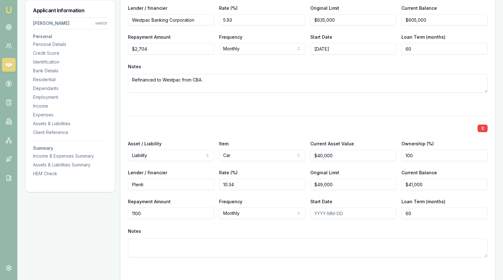
click at [157, 209] on input "1100" at bounding box center [171, 213] width 86 height 11
type input "1"
type input "$1,039"
click at [168, 229] on div "Notes" at bounding box center [308, 230] width 360 height 9
click at [152, 213] on input "1039" at bounding box center [171, 213] width 86 height 11
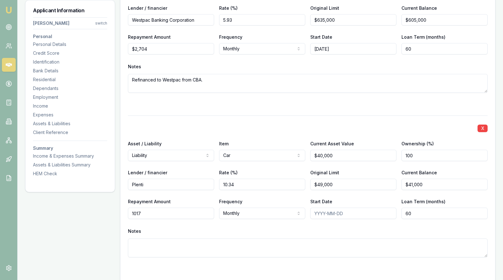
type input "$1,017"
click at [177, 226] on div "Notes" at bounding box center [308, 230] width 360 height 9
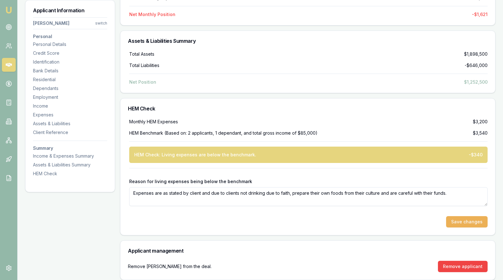
scroll to position [2784, 0]
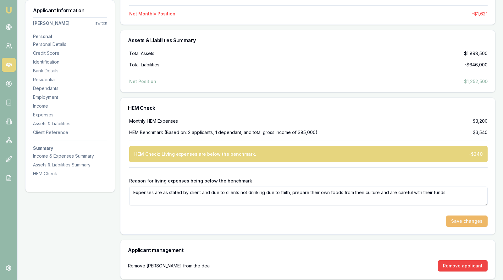
click at [462, 215] on button "Save changes" at bounding box center [467, 220] width 42 height 11
click at [453, 188] on textarea "Expenses are as stated by client and due to clients not drinking due to faith, …" at bounding box center [308, 196] width 359 height 19
type textarea "Expenses are as stated by client and due to clients not drinking due to faith, …"
click at [473, 216] on button "Save changes" at bounding box center [467, 220] width 42 height 11
click at [291, 52] on div "Total Assets $1,898,500" at bounding box center [308, 53] width 359 height 6
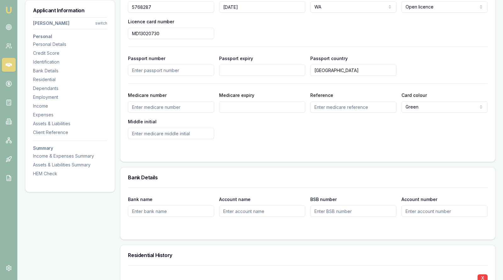
scroll to position [393, 0]
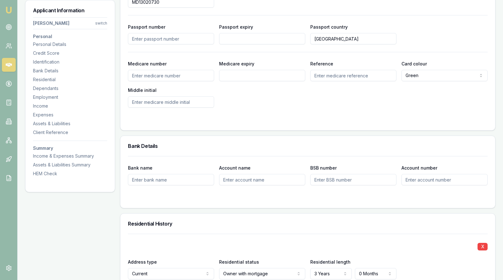
click at [66, 46] on div "Indu Rani" at bounding box center [69, 47] width 67 height 10
select select "Mrs"
select select "FEMALE"
type input "Indu"
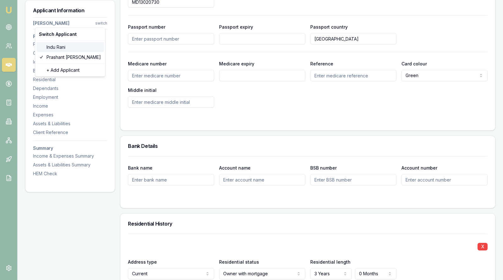
type input "Rani"
type input "17/11/1986"
type input "malik.indu1122@gmail.com"
type input "0480229217"
type input "8644055"
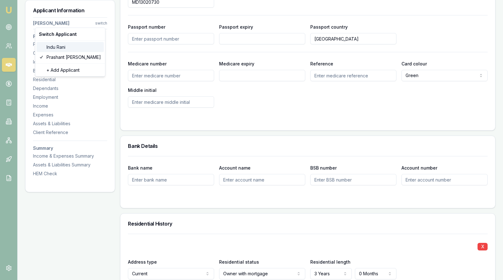
type input "17/08/2030"
type input "L048299358"
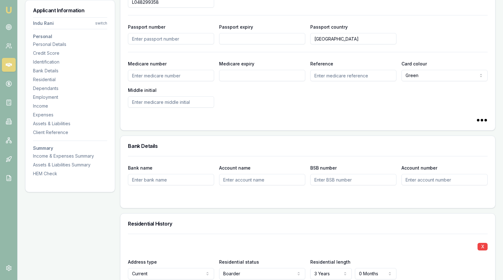
click at [304, 104] on div "Medicare number Medicare expiry Reference Card colour Green Green Blue Yellow M…" at bounding box center [308, 84] width 360 height 48
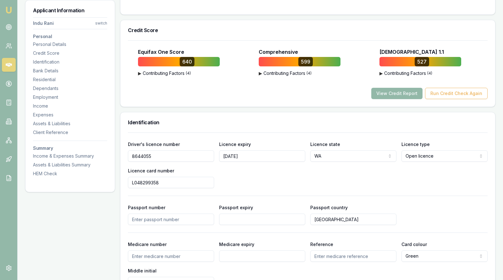
scroll to position [204, 0]
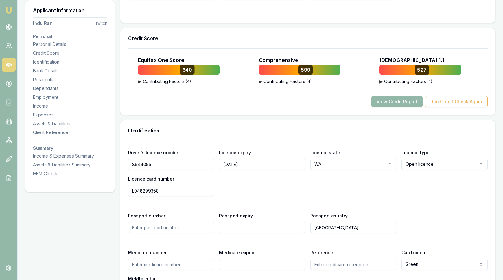
click at [71, 46] on div "Prashant Malik" at bounding box center [69, 47] width 67 height 10
select select "Mr"
select select "MALE"
type input "Prashant"
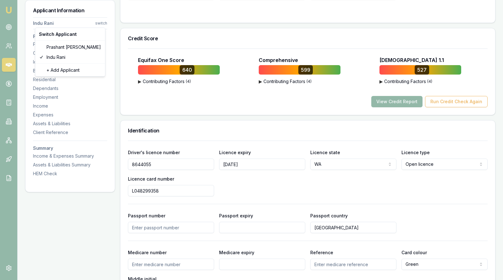
type input "Malik"
type input "22/12/1984"
type input "[EMAIL_ADDRESS][DOMAIN_NAME]"
type input "0430157570"
type input "5768287"
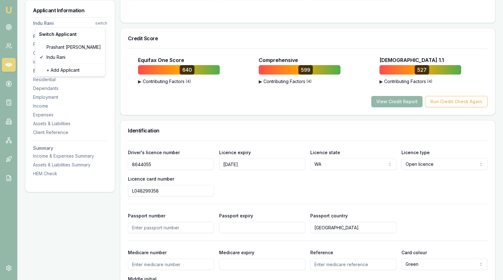
type input "11/02/2027"
type input "MD13020730"
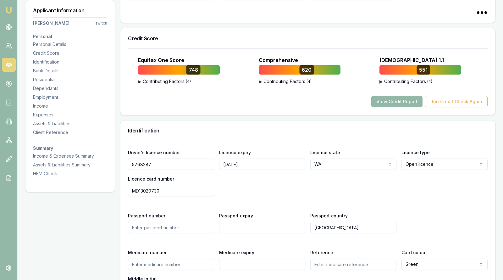
click at [225, 101] on div "View Credit Report Run Credit Check Again" at bounding box center [308, 101] width 360 height 11
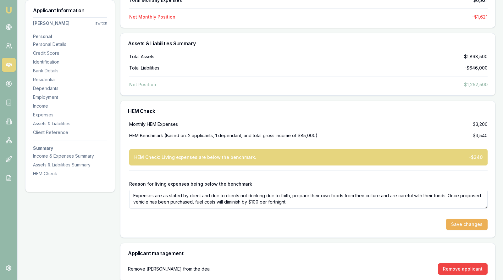
scroll to position [2784, 0]
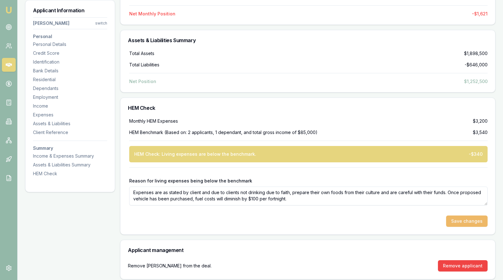
click at [458, 216] on button "Save changes" at bounding box center [467, 220] width 42 height 11
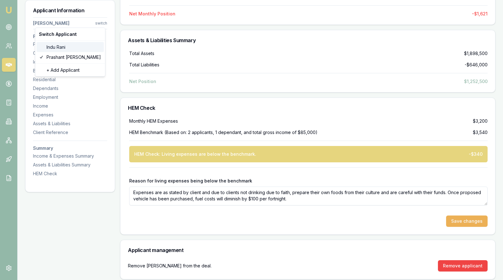
click at [60, 46] on div "Indu Rani" at bounding box center [69, 47] width 67 height 10
select select "Mrs"
select select "FEMALE"
type input "Indu"
type input "Rani"
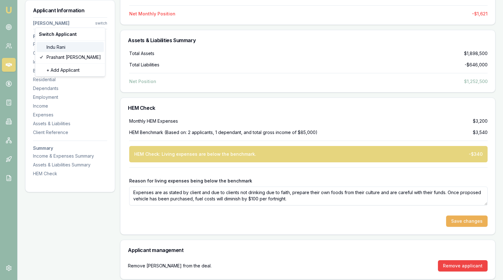
type input "17/11/1986"
type input "malik.indu1122@gmail.com"
type input "0480229217"
type input "8644055"
type input "17/08/2030"
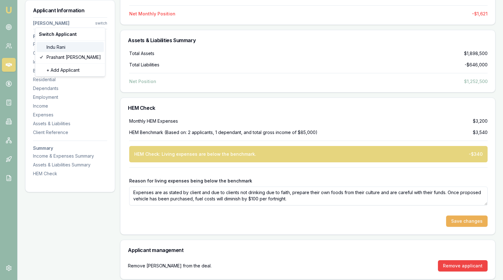
type input "L048299358"
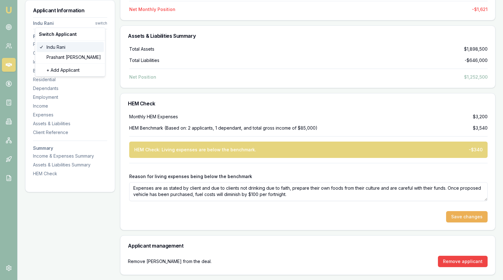
scroll to position [1293, 0]
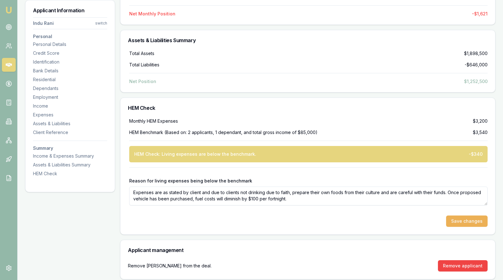
click at [218, 45] on div "Assets & Liabilities Summary" at bounding box center [307, 40] width 375 height 20
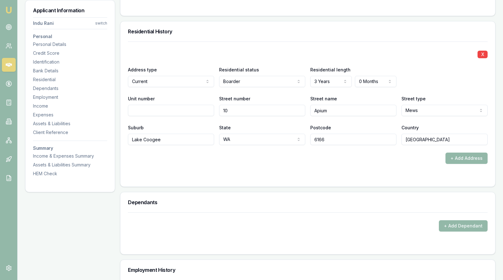
scroll to position [570, 0]
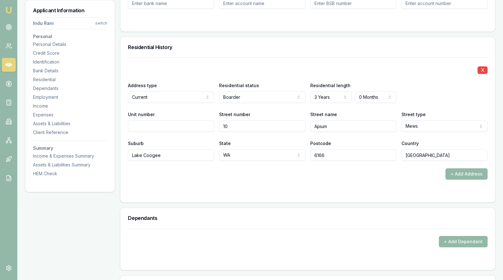
click at [282, 215] on h3 "Dependants" at bounding box center [308, 217] width 360 height 5
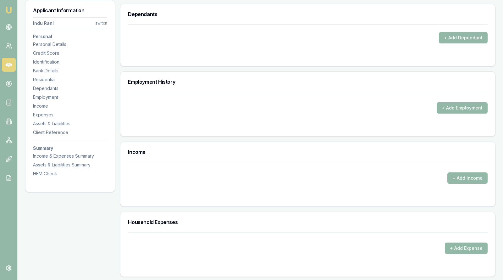
scroll to position [774, 0]
click at [446, 104] on button "+ Add Employment" at bounding box center [462, 107] width 51 height 11
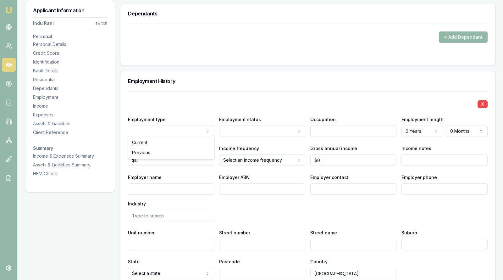
click at [325, 129] on input "text" at bounding box center [353, 130] width 86 height 11
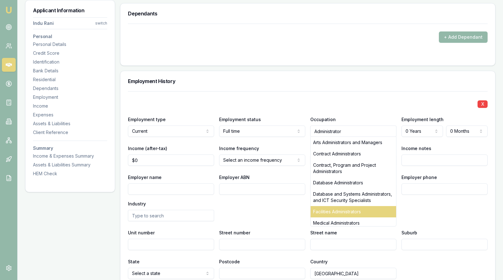
click at [335, 209] on div "Facilities Administrators" at bounding box center [354, 211] width 86 height 11
type input "Facilities Administrators"
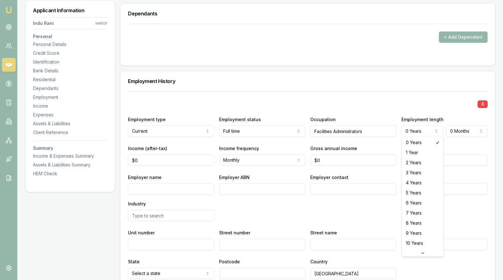
select select "2"
click at [325, 155] on input "0" at bounding box center [353, 159] width 86 height 11
type input "80000"
type input "0"
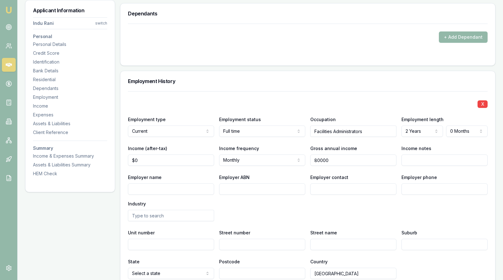
type input "$80,000"
click at [154, 157] on input "0" at bounding box center [171, 159] width 86 height 11
type input "$1,223"
select select "WEEKLY"
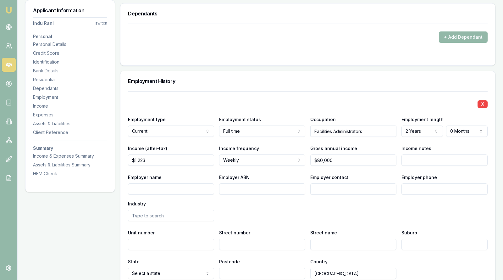
click at [185, 188] on input "Employer name" at bounding box center [171, 188] width 86 height 11
type input "Curtin University"
click at [254, 183] on input "Employer ABN" at bounding box center [262, 188] width 86 height 11
click at [340, 188] on input "Employer contact" at bounding box center [353, 188] width 86 height 11
type input "Payroll"
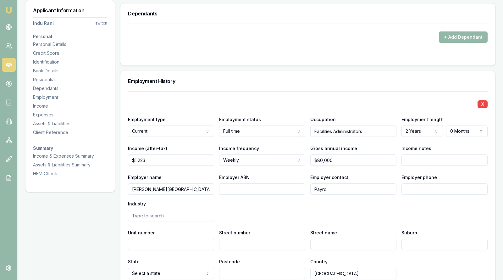
click at [254, 185] on input "Employer ABN" at bounding box center [262, 188] width 86 height 11
click at [411, 189] on input "Employer phone" at bounding box center [445, 188] width 86 height 11
paste input "1300 222 888"
type input "1300 222 888"
click at [250, 185] on input "Employer ABN" at bounding box center [262, 188] width 86 height 11
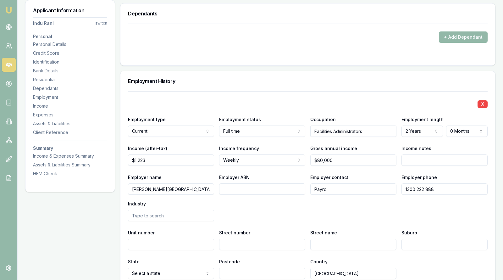
click at [263, 186] on input "Employer ABN" at bounding box center [262, 188] width 86 height 11
paste input "9 143 842 569"
click at [224, 187] on input "9 143 842 569" at bounding box center [262, 188] width 86 height 11
type input "99 143 842 569"
click at [231, 204] on div "Employer name Curtin University Employer ABN 99 143 842 569 Employer contact Pa…" at bounding box center [308, 197] width 360 height 48
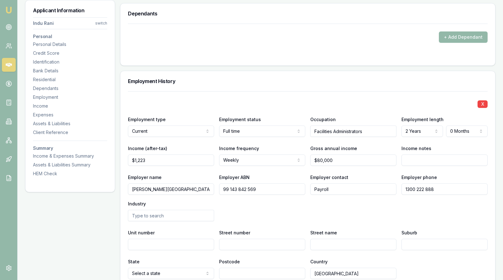
click at [204, 214] on input "text" at bounding box center [171, 215] width 86 height 11
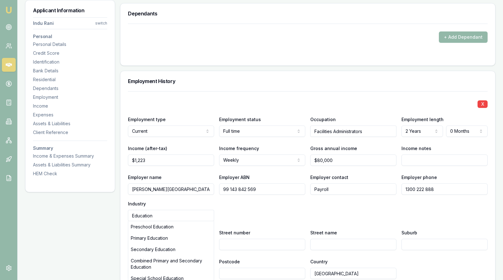
type input "Education"
click at [337, 214] on div "Employer name Curtin University Employer ABN 99 143 842 569 Employer contact Pa…" at bounding box center [308, 197] width 360 height 48
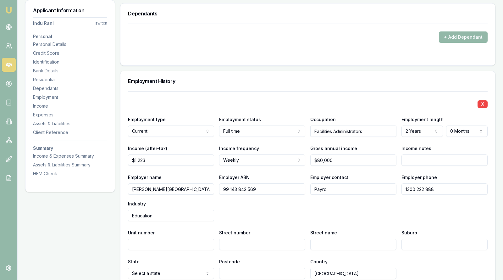
click at [234, 202] on div "Employer name Curtin University Employer ABN 99 143 842 569 Employer contact Pa…" at bounding box center [308, 197] width 360 height 48
click at [453, 218] on div "Employer name Curtin University Employer ABN 99 143 842 569 Employer contact Pa…" at bounding box center [308, 197] width 360 height 48
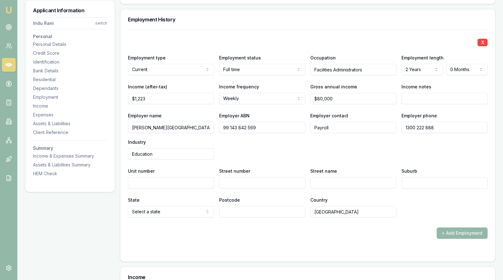
scroll to position [837, 0]
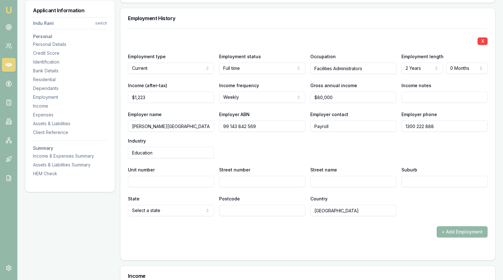
click at [174, 151] on input "Education" at bounding box center [171, 152] width 86 height 11
drag, startPoint x: 174, startPoint y: 151, endPoint x: 94, endPoint y: 151, distance: 79.9
click at [94, 151] on div "Applicant Information Indu Rani switch Personal Personal Details Credit Score I…" at bounding box center [260, 107] width 471 height 1695
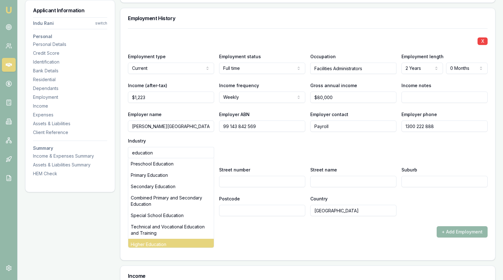
click at [143, 240] on div "Higher Education" at bounding box center [171, 244] width 86 height 11
type input "Higher Education"
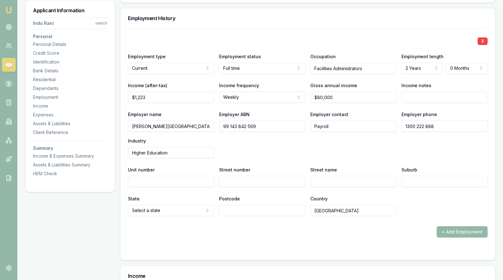
click at [229, 179] on input "Street number" at bounding box center [262, 181] width 86 height 11
click at [337, 181] on input "Kent" at bounding box center [353, 181] width 86 height 11
click at [417, 179] on input "Suburb" at bounding box center [445, 181] width 86 height 11
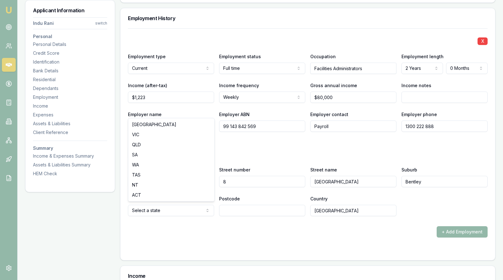
click at [226, 209] on input "Postcode" at bounding box center [262, 210] width 86 height 11
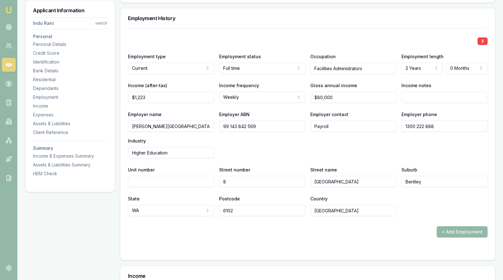
click at [332, 226] on div "+ Add Employment" at bounding box center [308, 231] width 360 height 11
click at [380, 235] on div "+ Add Employment" at bounding box center [308, 231] width 360 height 11
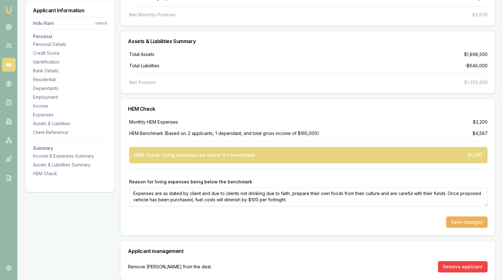
scroll to position [1513, 0]
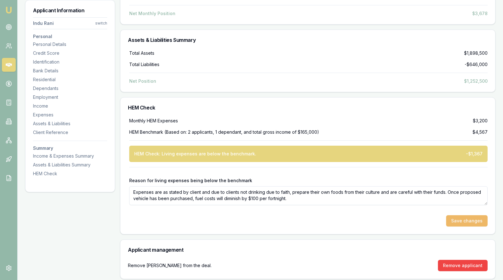
click at [462, 215] on button "Save changes" at bounding box center [467, 220] width 42 height 11
click at [266, 187] on textarea "Expenses are as stated by client and due to clients not drinking due to faith, …" at bounding box center [308, 195] width 359 height 19
click at [309, 190] on textarea "Expenses are as stated by client and due to clients not drinking alcohol, due t…" at bounding box center [308, 195] width 359 height 19
click at [476, 215] on button "Save changes" at bounding box center [467, 220] width 42 height 11
click at [388, 196] on textarea "Expenses are as stated by client and due to clients not drinking alcohol, due t…" at bounding box center [308, 195] width 359 height 19
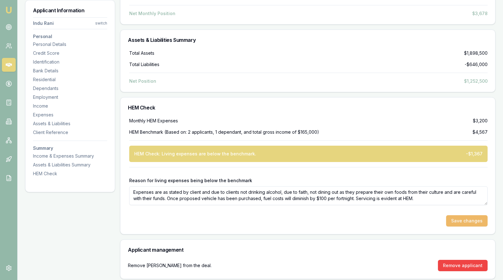
click at [472, 215] on button "Save changes" at bounding box center [467, 220] width 42 height 11
click at [283, 192] on textarea "Expenses are as stated by client and due to clients not drinking alcohol, due t…" at bounding box center [308, 195] width 359 height 19
click at [282, 187] on textarea "Expenses are as stated by client and due to clients not drinking alcohol, due t…" at bounding box center [308, 195] width 359 height 19
click at [442, 188] on textarea "Expenses are as stated by client and due to clients not drinking alcohol due to…" at bounding box center [308, 195] width 359 height 19
click at [458, 215] on button "Save changes" at bounding box center [467, 220] width 42 height 11
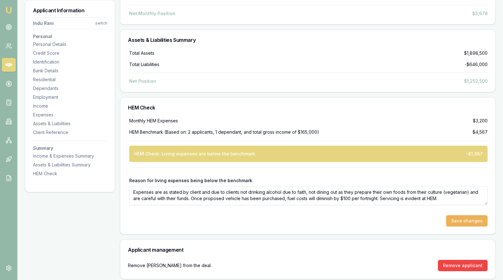
click at [424, 219] on div "Save changes" at bounding box center [308, 220] width 359 height 11
click at [447, 197] on textarea "Expenses are as stated by client and due to clients not drinking alcohol due to…" at bounding box center [308, 195] width 359 height 19
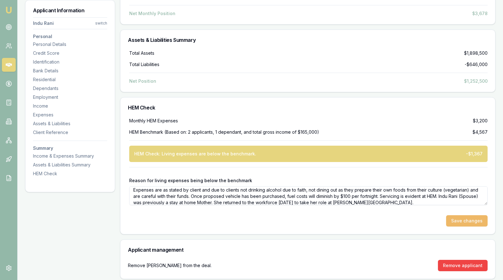
click at [460, 216] on button "Save changes" at bounding box center [467, 220] width 42 height 11
click at [78, 46] on div "Prashant Malik" at bounding box center [69, 47] width 67 height 10
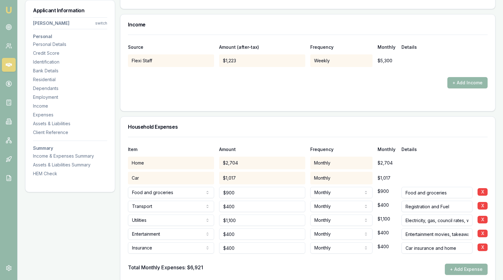
click at [201, 89] on form "Source Amount (after-tax) Frequency Monthly Details Flexi Staff $1,223 Weekly $…" at bounding box center [308, 69] width 360 height 69
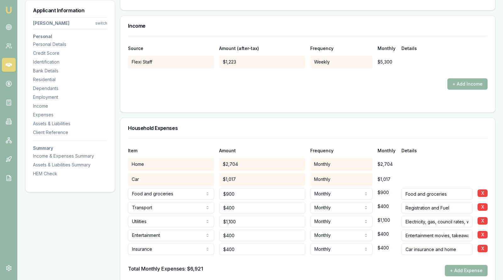
scroll to position [1513, 0]
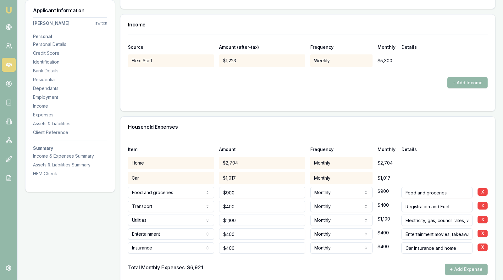
click at [468, 232] on input "Entertainment movies, takeaway" at bounding box center [437, 233] width 71 height 11
click at [299, 93] on form "Source Amount (after-tax) Frequency Monthly Details Flexi Staff $1,223 Weekly $…" at bounding box center [308, 69] width 360 height 69
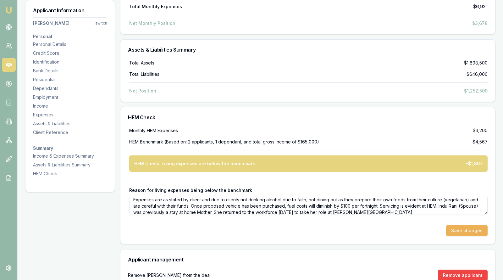
scroll to position [2784, 0]
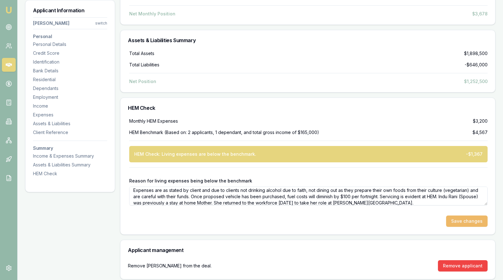
click at [463, 215] on button "Save changes" at bounding box center [467, 220] width 42 height 11
click at [8, 62] on icon at bounding box center [9, 65] width 6 height 6
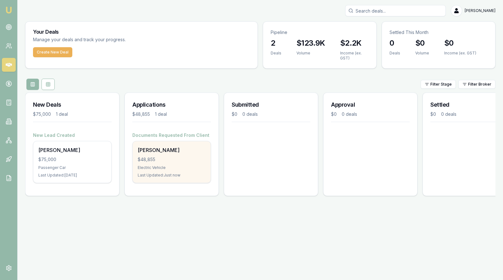
click at [161, 153] on div "[PERSON_NAME]" at bounding box center [172, 150] width 68 height 8
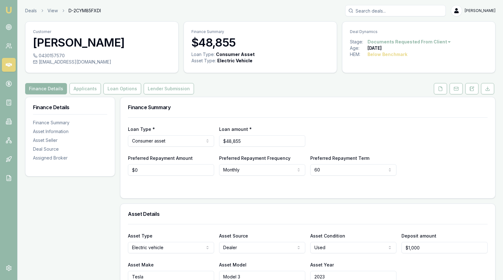
click at [434, 136] on div "Loan Type * Consumer asset Consumer loan Consumer asset Commercial loan Commerc…" at bounding box center [308, 135] width 360 height 21
click at [169, 84] on button "Lender Submission" at bounding box center [169, 88] width 50 height 11
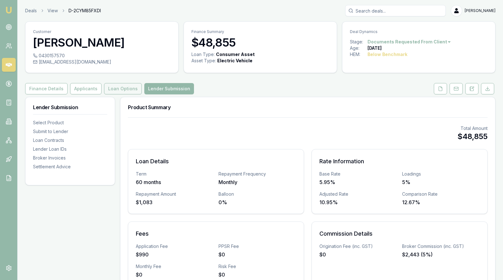
click at [121, 87] on button "Loan Options" at bounding box center [123, 88] width 38 height 11
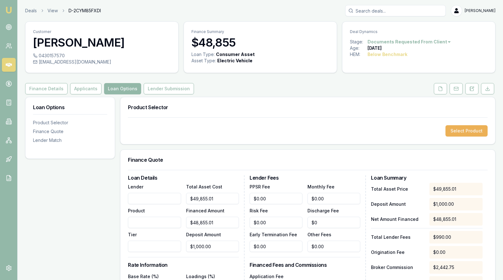
click at [159, 199] on input "Lender" at bounding box center [154, 198] width 53 height 11
type input "Liberty Financial"
click at [150, 219] on input "Product" at bounding box center [154, 222] width 53 height 11
type input "Car Loan"
click at [160, 243] on input "Tier" at bounding box center [154, 246] width 53 height 11
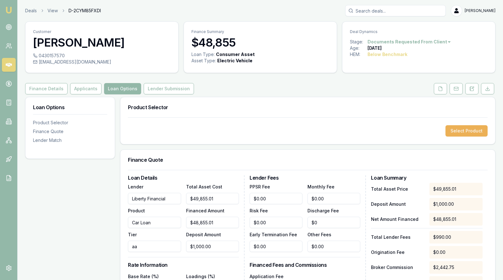
type input "a"
type input "AA"
click at [198, 159] on h3 "Finance Quote" at bounding box center [308, 159] width 360 height 5
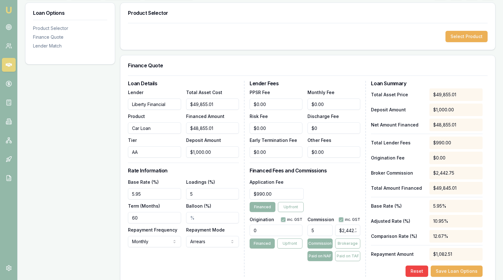
scroll to position [110, 0]
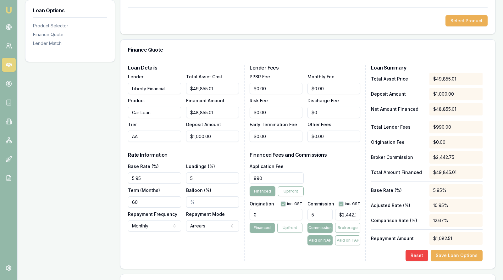
click at [274, 178] on input "990" at bounding box center [277, 177] width 54 height 11
type input "9"
type input "$590.00"
click at [320, 177] on div "Application Fee $590.00 Financed Upfront" at bounding box center [305, 179] width 111 height 34
click at [153, 179] on input "5.95" at bounding box center [154, 177] width 53 height 11
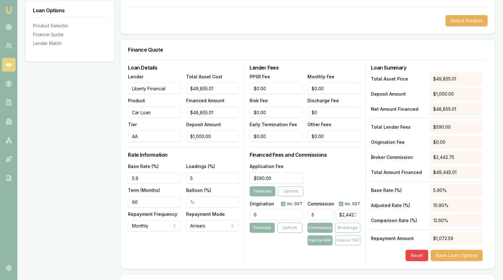
type input "5"
type input "1"
type input "8.65%"
click at [206, 177] on input "5" at bounding box center [212, 177] width 53 height 11
type input "5.00%"
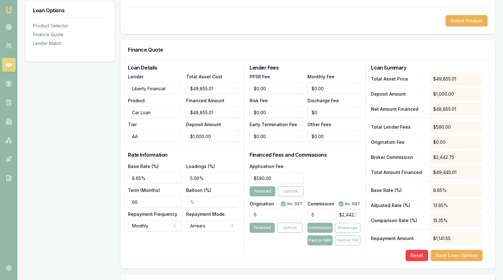
drag, startPoint x: 156, startPoint y: 176, endPoint x: 125, endPoint y: 176, distance: 31.1
click at [125, 176] on div "Loan Details Lender Liberty Financial Product Car Loan Tier AA Total Asset Cost…" at bounding box center [307, 164] width 375 height 209
type input "6.65%"
click at [209, 179] on input "5.00%" at bounding box center [212, 177] width 53 height 11
drag, startPoint x: 209, startPoint y: 179, endPoint x: 184, endPoint y: 178, distance: 25.2
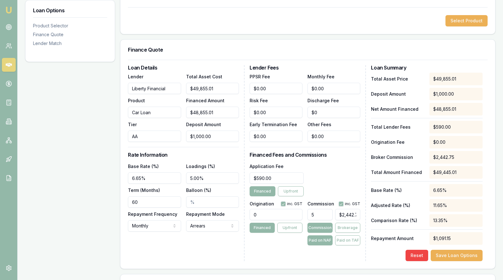
click at [185, 179] on div "Base Rate (%) 6.65% Loadings (%) 5.00% Term (Months) 60 Balloon (%) Repayment F…" at bounding box center [183, 196] width 111 height 69
type input "2.00%"
click at [209, 201] on input "Balloon (%)" at bounding box center [212, 201] width 53 height 11
click at [211, 244] on div "Loan Details Lender Liberty Financial Product Car Loan Tier AA Total Asset Cost…" at bounding box center [186, 163] width 117 height 196
click at [269, 214] on input "0" at bounding box center [276, 214] width 53 height 11
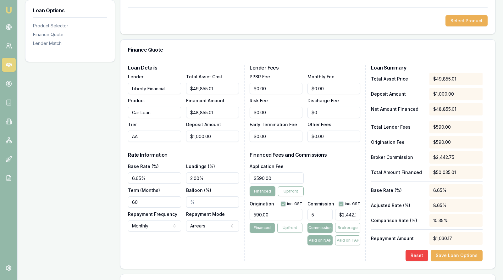
type input "590.00"
click at [277, 178] on input "590" at bounding box center [277, 177] width 54 height 11
type input "5"
type input "$490.00"
click at [329, 169] on div "Application Fee $490.00 Financed Upfront" at bounding box center [305, 179] width 111 height 34
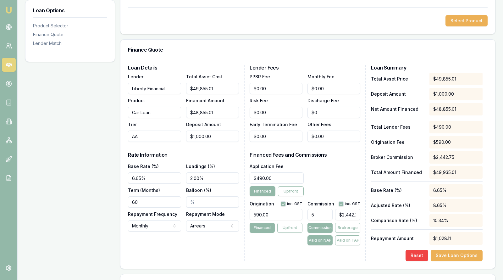
click at [323, 212] on input "5" at bounding box center [320, 214] width 25 height 11
type input "$0.00"
type input "2"
type input "$977.10"
type input "2.00%"
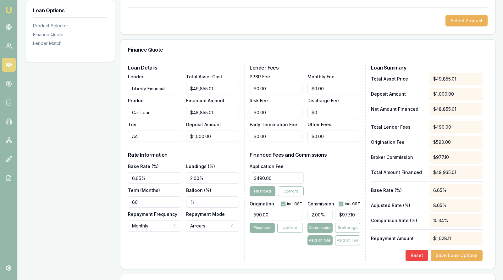
click at [332, 168] on div "Application Fee $490.00 Financed Upfront" at bounding box center [305, 179] width 111 height 34
type input "977.1002000000001"
click at [357, 215] on input "977.1002000000001" at bounding box center [347, 214] width 25 height 11
type input "2.041792489438412"
type input "977.100000000001"
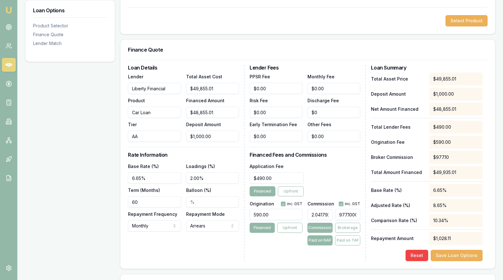
type input "2.0417924894384307"
type input "977.10000000001"
type input "2.0417924894386186"
type input "977.1000000001"
type input "2.041583524903662"
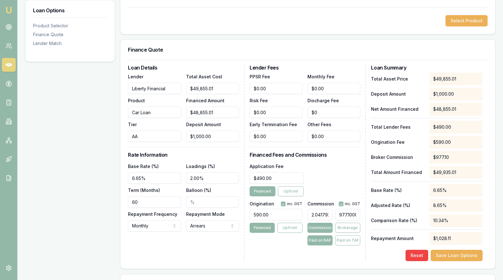
type input "977.000000001"
type input "2041583524.9036622"
type input "977000000001"
type input "202695600.73438495"
type input "97000000001"
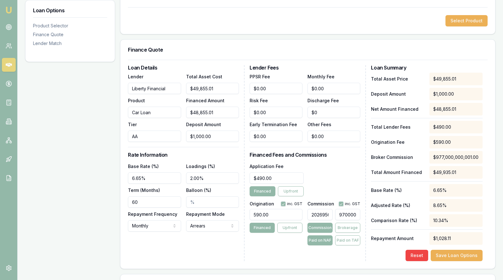
type input "18806808.31745725"
type input "9000000001"
type input "0.002089645368374178"
type input "000000001"
type input "4179290.738838002"
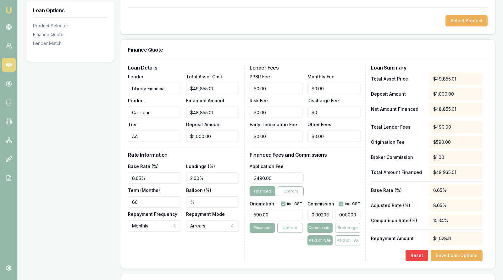
type input "2000000001"
type input "50151488.84306993"
type input "24000000001"
click at [353, 214] on input "24000000001" at bounding box center [347, 214] width 25 height 11
type input "5015148.886187674"
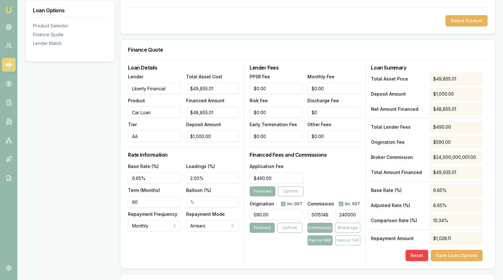
type input "2400000001"
type input "501514.8904994482"
type input "240000001"
click at [357, 213] on input "240000001" at bounding box center [347, 214] width 25 height 11
type input "50151.49093062565"
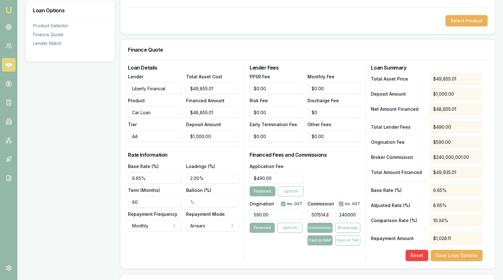
type input "24000001"
type input "5015.150973743397"
type input "2400001"
type input "501.51697805517125"
type input "240001"
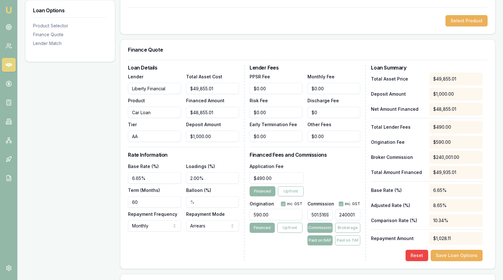
click at [358, 213] on input "240001" at bounding box center [347, 214] width 25 height 11
type input "50.151488840980285"
type input "24000"
type input "5.0151488840980285"
type input "$2,450.15"
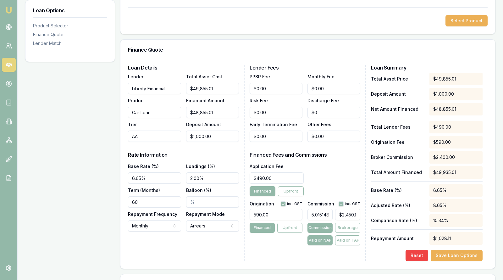
click at [340, 166] on div "Application Fee $490.00 Financed Upfront" at bounding box center [305, 179] width 111 height 34
drag, startPoint x: 308, startPoint y: 211, endPoint x: 341, endPoint y: 212, distance: 33.4
click at [340, 213] on div "5.0151488840980285 $2,450.15" at bounding box center [334, 213] width 53 height 14
type input "$0.00"
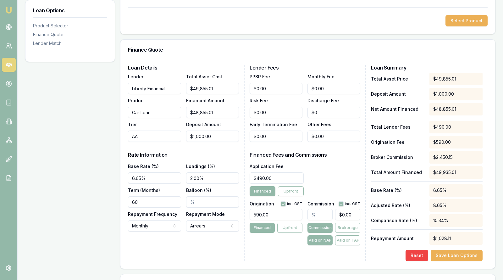
scroll to position [0, 0]
type input "0"
click at [355, 215] on input "0" at bounding box center [347, 214] width 25 height 11
type input "0.004179290736748356"
type input "2"
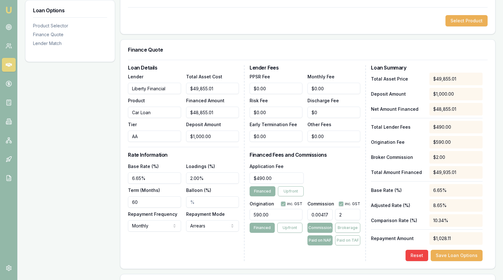
type input "0.050151488840980286"
type input "24"
type input "0.5015148884098029"
type input "240"
type input "5.0151488840980285"
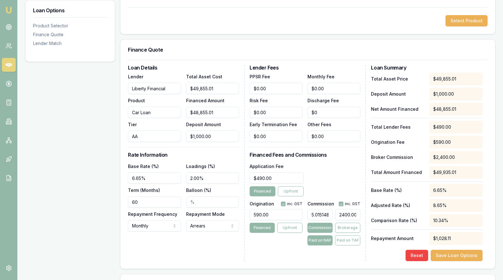
type input "$2,450.15"
click at [343, 162] on div "Application Fee $490.00 Financed Upfront" at bounding box center [305, 179] width 111 height 34
drag, startPoint x: 312, startPoint y: 214, endPoint x: 338, endPoint y: 215, distance: 26.8
click at [338, 215] on div "5.0151488840980285 $2,450.15" at bounding box center [334, 213] width 53 height 14
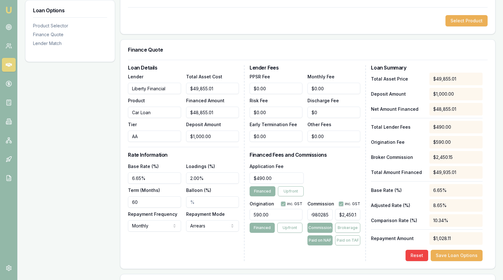
type input "$0.00"
click at [325, 217] on input "text" at bounding box center [320, 214] width 25 height 11
click at [325, 215] on input "text" at bounding box center [320, 214] width 25 height 11
type input "0"
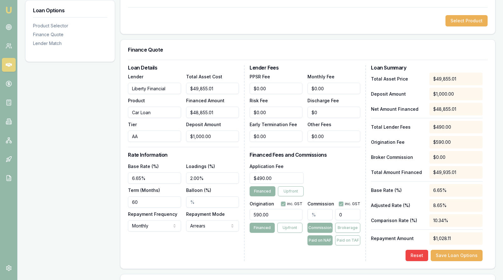
click at [342, 214] on input "0" at bounding box center [347, 214] width 25 height 11
type input "0.004179290736748356"
type input "02"
type input "0.050151488840980286"
type input "024"
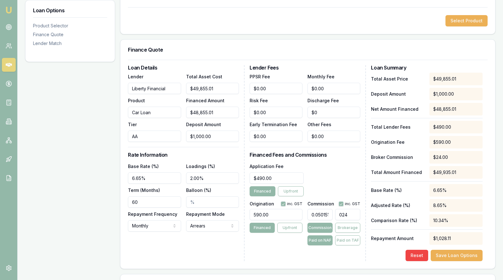
type input "0.5015148884098029"
type input "0240"
type input "5.0151488840980285"
click at [343, 212] on input "02400" at bounding box center [347, 214] width 25 height 11
click at [357, 216] on input "2400" at bounding box center [347, 214] width 25 height 11
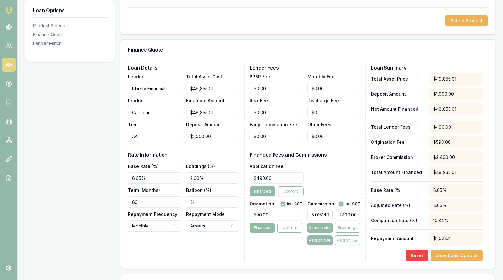
type input "$2,450.15"
click at [349, 167] on div "Application Fee $490.00 Financed Upfront" at bounding box center [305, 179] width 111 height 34
drag, startPoint x: 309, startPoint y: 213, endPoint x: 339, endPoint y: 215, distance: 29.9
click at [339, 215] on div "5.0151488840980285 $2,450.15" at bounding box center [334, 213] width 53 height 14
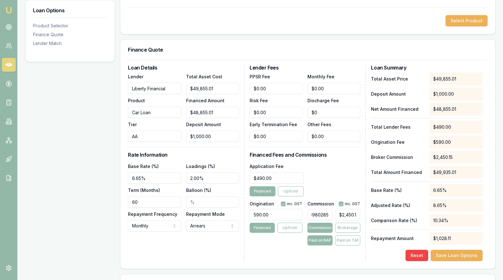
type input "$0.00"
type input "5"
type input "$2,442.75"
click at [337, 176] on div "Application Fee $490.00 Financed Upfront" at bounding box center [305, 179] width 111 height 34
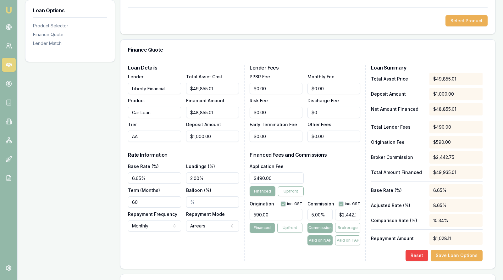
click at [314, 215] on input "5.00%" at bounding box center [320, 214] width 25 height 11
type input ".00%"
type input "$0.00"
type input "4"
type input "$1,954.20"
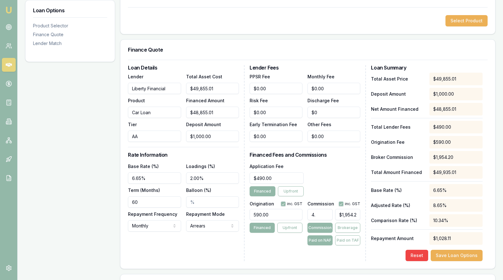
type input "4.9"
type input "$2,393.90"
type input "4.99"
type input "$2,437.86"
type input "4.9"
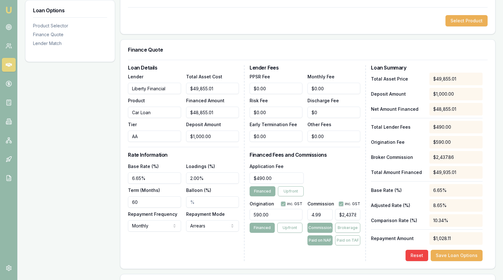
type input "$2,393.90"
type input "4"
type input "$1,954.20"
type input "$0.00"
type input "4"
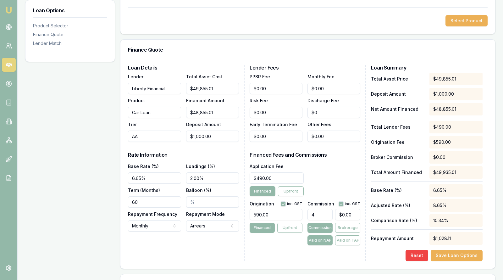
type input "$1,954.20"
type input "4.5"
type input "$2,198.48"
type input "4"
type input "$1,954.20"
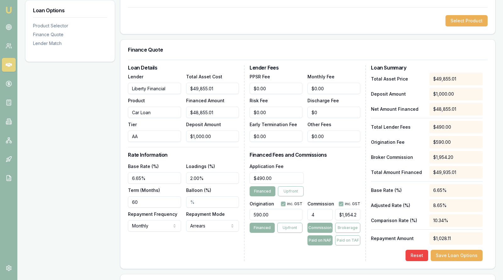
type input "49"
type input "$23,938.95"
type input "4"
type input "$1,954.20"
type input "4.7"
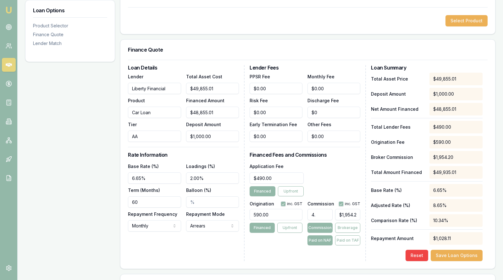
type input "$2,296.19"
type input "4"
type input "$1,954.20"
type input "4.8"
type input "$2,345.04"
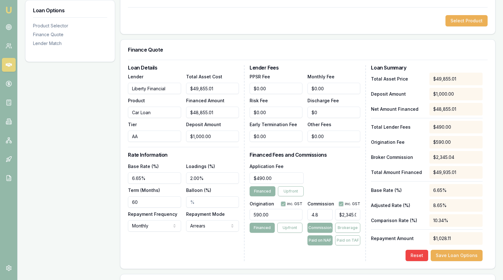
type input "4"
type input "$1,954.20"
type input "49"
type input "$23,938.95"
type input "4"
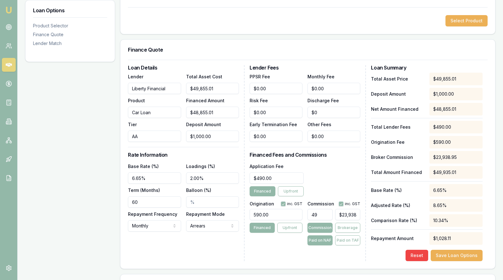
type input "$1,954.20"
type input "$0.00"
type input "5"
type input "$2,442.75"
type input "$0.00"
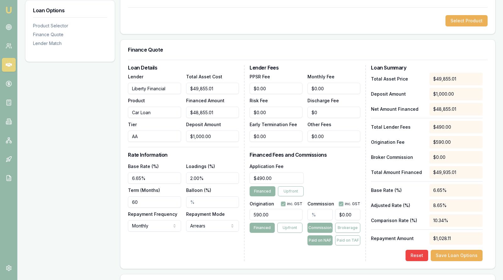
type input "4"
type input "$1,954.20"
type input "4.9"
type input "$2,393.90"
type input "4.99"
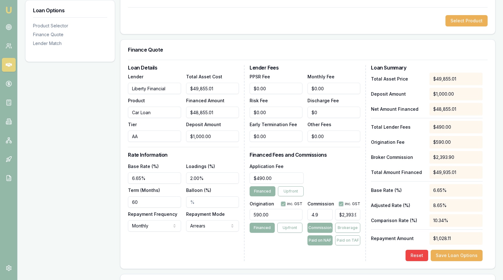
type input "$2,437.86"
type input "4.999"
type input "$2,442.26"
type input "4.99"
type input "$2,437.86"
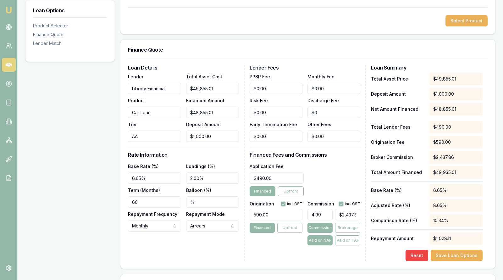
type input "4.997"
type input "$2,441.28"
type input "4.99"
type input "$2,437.86"
type input "4.996"
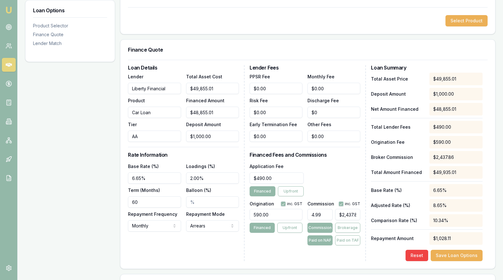
type input "$2,440.80"
click at [304, 248] on div "Lender Fees PPSR Fee $0.00 Monthly Fee $0.00 Risk Fee $0.00 Discharge Fee $0 Ea…" at bounding box center [308, 163] width 117 height 196
click at [327, 215] on input "5.00%" at bounding box center [320, 214] width 25 height 11
type input "5"
type input "$2,442.75"
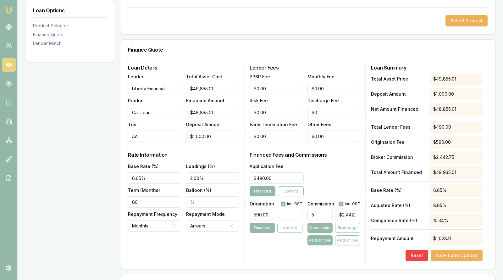
type input "$0.00"
click at [326, 215] on input "text" at bounding box center [320, 214] width 25 height 11
type input "0"
click at [354, 216] on input "0" at bounding box center [347, 214] width 25 height 11
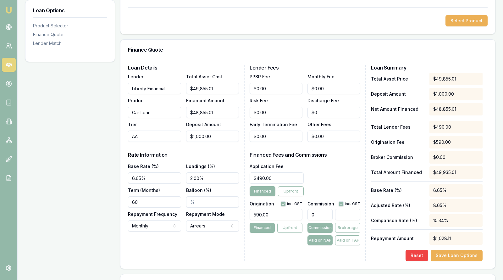
type input "0.004179290736748356"
type input "2"
type input "0.050151488840980286"
type input "24"
type input "0.5015148884098029"
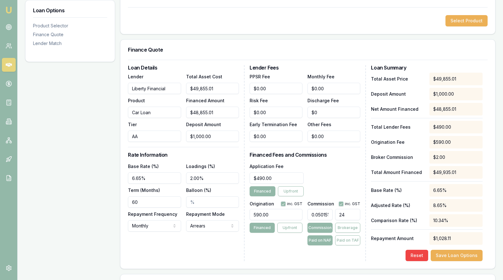
type input "240"
type input "5.0151488840980285"
type input "$2,450.15"
click at [347, 176] on div "Application Fee $490.00 Financed Upfront" at bounding box center [305, 179] width 111 height 34
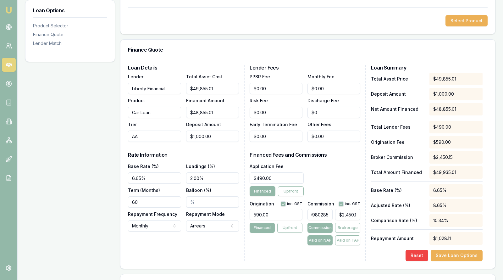
drag, startPoint x: 309, startPoint y: 215, endPoint x: 340, endPoint y: 216, distance: 30.2
click at [340, 216] on div "5.0151488840980285 $2,450.15" at bounding box center [334, 213] width 53 height 14
type input "$0.00"
click at [463, 254] on button "Save Loan Options" at bounding box center [457, 255] width 52 height 11
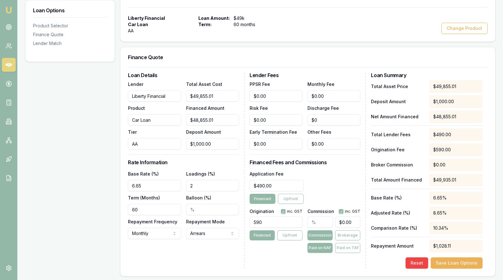
type input "0"
click at [356, 222] on input "0" at bounding box center [347, 221] width 25 height 11
type input "0.004179290736748356"
type input "02"
type input "0.050151488840980286"
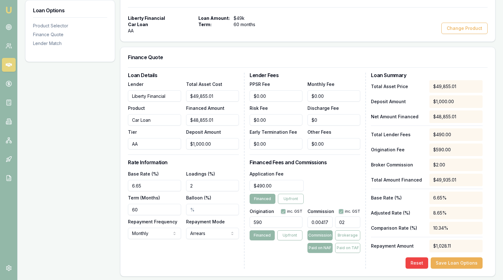
type input "024"
type input "0.5015148884098029"
type input "0240"
type input "5.0151488840980285"
type input "02400"
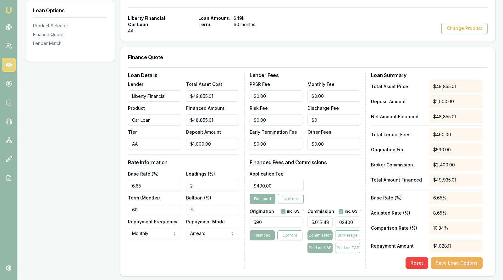
click at [342, 224] on input "02400" at bounding box center [347, 221] width 25 height 11
type input "0.5015148884098029"
type input "0240"
drag, startPoint x: 354, startPoint y: 224, endPoint x: 326, endPoint y: 224, distance: 28.0
click at [326, 224] on div "0.5015148884098029 0240" at bounding box center [334, 221] width 53 height 14
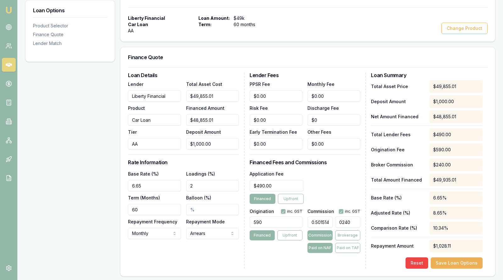
type input "0.050151488840980286"
type input "024"
type input "0.004179290736748356"
type input "0"
type input "2"
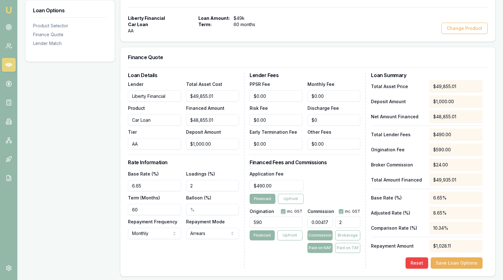
type input "0.050151488840980286"
type input "24"
type input "0.5015148884098029"
type input "240"
type input "5.0151488840980285"
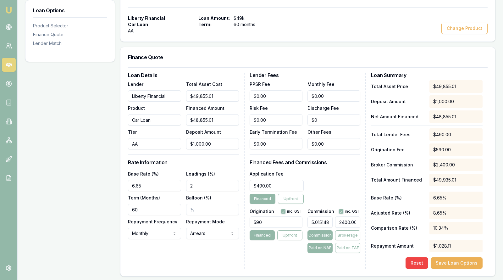
type input "$2,450.15"
click at [325, 182] on div "Application Fee $490.00 Financed Upfront" at bounding box center [305, 187] width 111 height 34
drag, startPoint x: 311, startPoint y: 220, endPoint x: 343, endPoint y: 221, distance: 32.4
click at [343, 221] on div "5.0151488840980285 $2,450.15" at bounding box center [334, 221] width 53 height 14
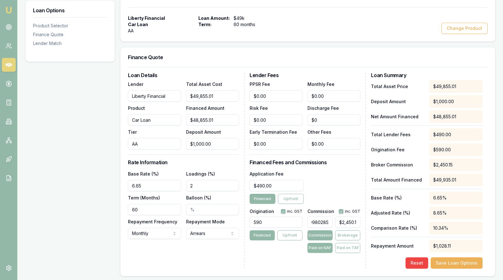
type input "$0.00"
type input "4"
type input "$1,954.20"
type input "4.9"
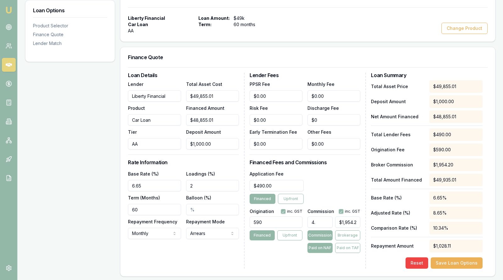
type input "$2,393.90"
type input "4"
type input "$1,954.20"
type input "$0.00"
type input "5"
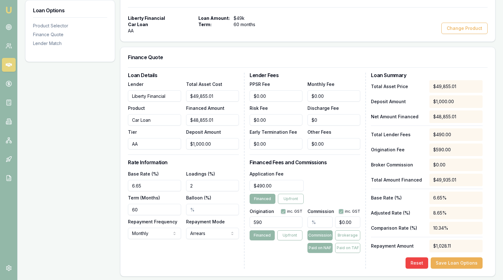
type input "$2,442.75"
type input "$0.00"
type input "4"
type input "$1,954.20"
type input "4.9"
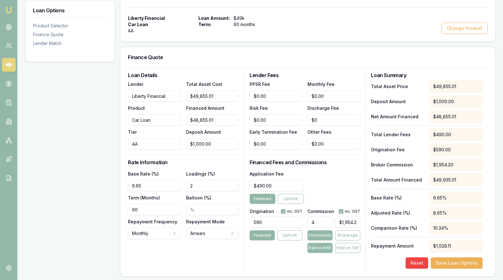
type input "$2,393.90"
click at [455, 261] on button "Save Loan Options" at bounding box center [457, 262] width 52 height 11
click at [276, 183] on input "490" at bounding box center [277, 185] width 54 height 11
click at [335, 175] on div "Application Fee $595.00 Financed Upfront" at bounding box center [305, 187] width 111 height 34
click at [226, 92] on input "49855.01" at bounding box center [212, 95] width 53 height 11
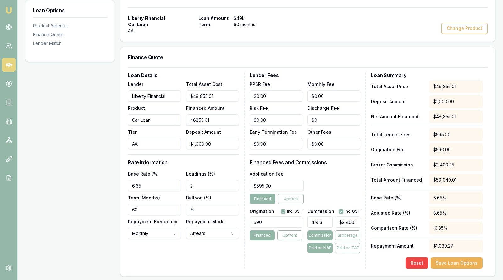
click at [221, 122] on input "48855.01" at bounding box center [212, 119] width 53 height 11
click at [452, 260] on button "Save Loan Options" at bounding box center [457, 262] width 52 height 11
click at [329, 140] on input "0" at bounding box center [334, 143] width 53 height 11
click at [340, 144] on input "8.00" at bounding box center [334, 143] width 53 height 11
click at [451, 264] on button "Save Loan Options" at bounding box center [457, 262] width 52 height 11
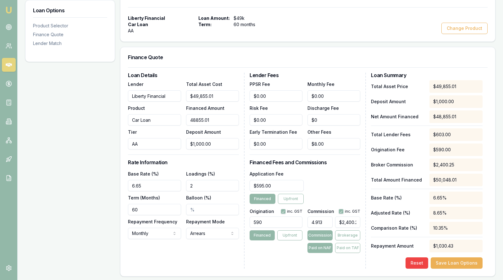
click at [229, 122] on input "48855.01" at bounding box center [212, 119] width 53 height 11
click at [231, 134] on div "Deposit Amount $1,000.00" at bounding box center [212, 138] width 53 height 21
click at [221, 120] on input "51040" at bounding box center [212, 119] width 53 height 11
click at [360, 264] on div "Lender Fees PPSR Fee $0.00 Monthly Fee $0.00 Risk Fee $0.00 Discharge Fee $0 Ea…" at bounding box center [308, 171] width 117 height 196
click at [445, 261] on button "Save Loan Options" at bounding box center [457, 262] width 52 height 11
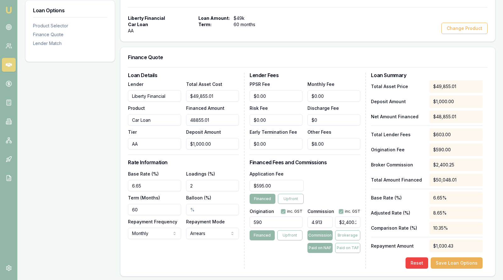
click at [224, 119] on input "48855.01" at bounding box center [212, 119] width 53 height 11
click at [450, 261] on button "Save Loan Options" at bounding box center [457, 262] width 52 height 11
click at [335, 93] on input "0" at bounding box center [334, 95] width 53 height 11
click at [354, 50] on div "Finance Quote" at bounding box center [307, 57] width 375 height 20
click at [447, 262] on button "Save Loan Options" at bounding box center [457, 262] width 52 height 11
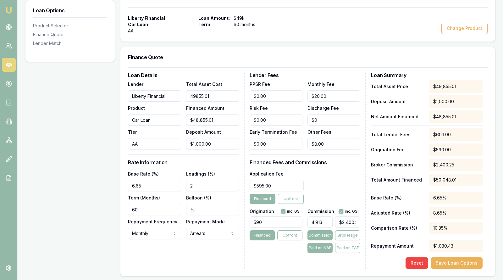
click at [221, 96] on input "49855.01" at bounding box center [212, 95] width 53 height 11
click at [218, 120] on input "49040.01" at bounding box center [212, 119] width 53 height 11
drag, startPoint x: 218, startPoint y: 120, endPoint x: 170, endPoint y: 120, distance: 48.4
click at [170, 120] on div "Lender Liberty Financial Product Car Loan Tier AA Total Asset Cost $50,040.01 F…" at bounding box center [183, 114] width 111 height 69
click at [174, 110] on div "Product Car Loan" at bounding box center [154, 114] width 53 height 21
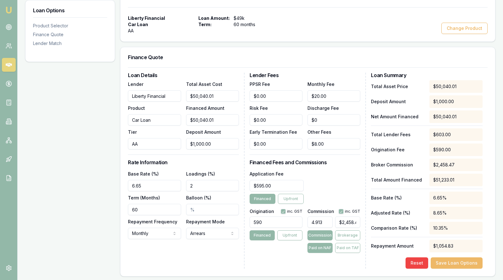
click at [442, 262] on button "Save Loan Options" at bounding box center [457, 262] width 52 height 11
click at [444, 261] on button "Save Loan Options" at bounding box center [457, 262] width 52 height 11
click at [290, 29] on div "Liberty Financial Car Loan AA Loan Amount: $49k Term: 60 months Change Product" at bounding box center [308, 24] width 360 height 19
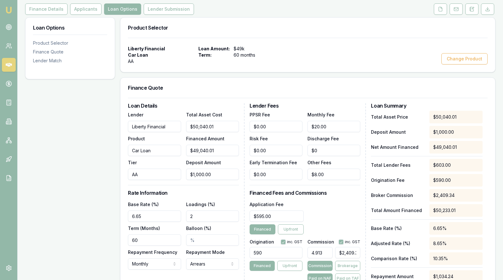
scroll to position [79, 0]
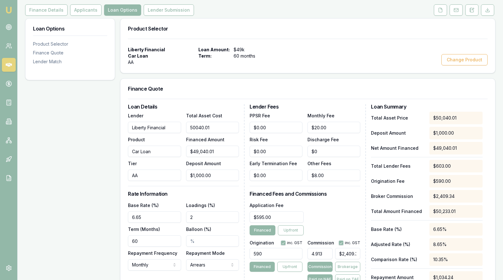
click at [227, 127] on input "50040.01" at bounding box center [212, 127] width 53 height 11
click at [222, 86] on h3 "Finance Quote" at bounding box center [308, 88] width 360 height 5
click at [497, 235] on main "Customer Prashant Malik 0430157570 malik.anu22@gmail.com Finance Summary $49,04…" at bounding box center [261, 217] width 486 height 548
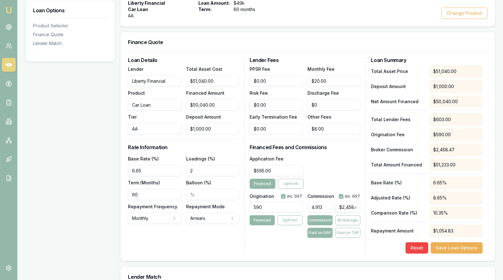
scroll to position [126, 0]
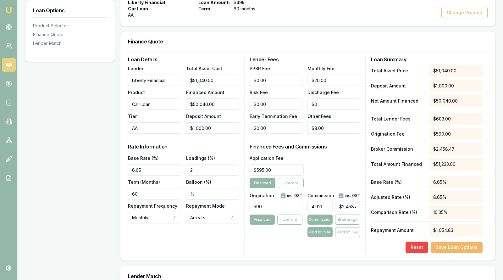
click at [448, 247] on button "Save Loan Options" at bounding box center [457, 247] width 52 height 11
click at [336, 17] on div "Liberty Financial Car Loan AA Loan Amount: $50k Term: 60 months Change Product" at bounding box center [308, 8] width 360 height 19
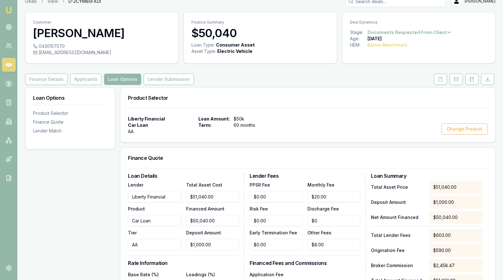
scroll to position [0, 0]
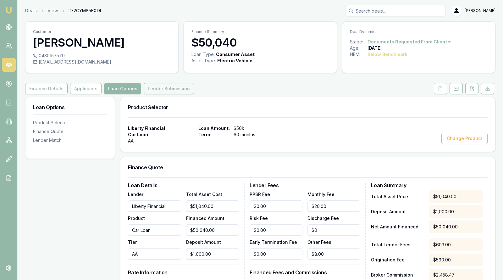
click at [173, 84] on button "Lender Submission" at bounding box center [169, 88] width 50 height 11
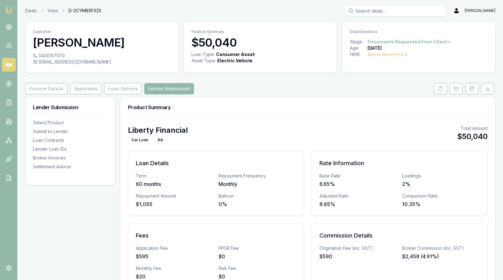
click at [224, 116] on div "Product Summary" at bounding box center [307, 107] width 375 height 20
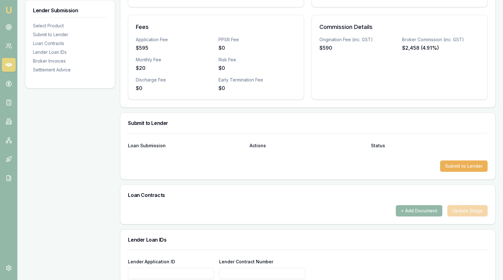
scroll to position [220, 0]
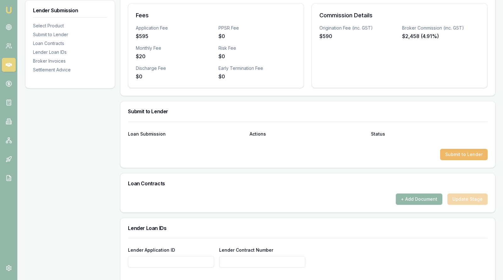
click at [454, 152] on button "Submit to Lender" at bounding box center [463, 154] width 47 height 11
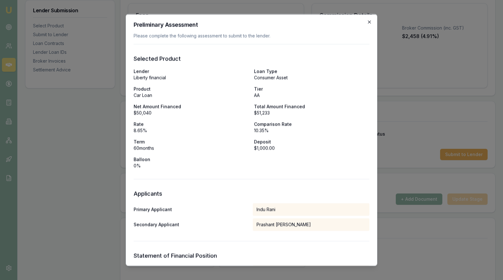
click at [369, 21] on icon "button" at bounding box center [369, 21] width 3 height 3
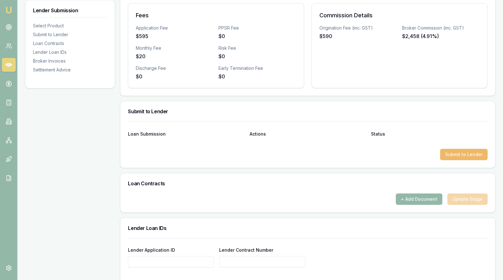
click at [454, 151] on button "Submit to Lender" at bounding box center [463, 154] width 47 height 11
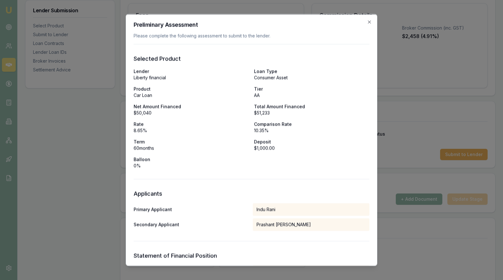
click at [341, 144] on p "Deposit" at bounding box center [311, 142] width 115 height 6
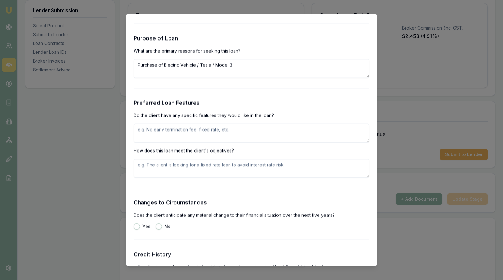
scroll to position [708, 0]
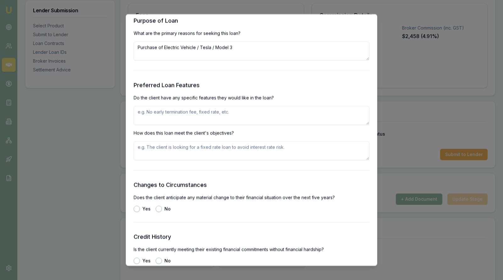
click at [231, 111] on textarea at bounding box center [252, 115] width 236 height 19
click at [190, 111] on textarea "Looking to gain approval for short term casual employment for Prashant showing …" at bounding box center [252, 115] width 236 height 19
click at [202, 121] on textarea "Looking to gain approval with a lender who will approve for short term casual e…" at bounding box center [252, 115] width 236 height 19
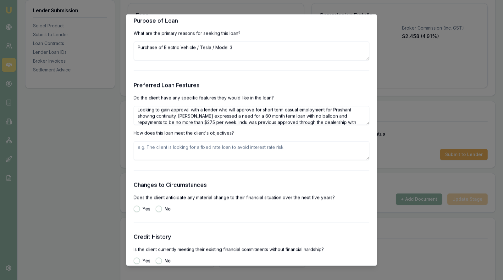
scroll to position [8, 0]
click at [249, 150] on textarea at bounding box center [252, 151] width 236 height 19
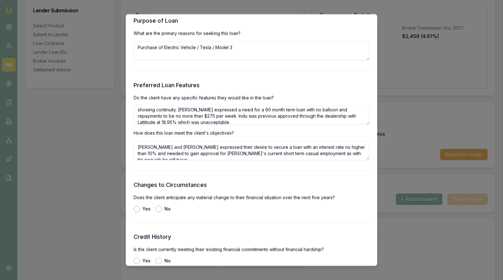
scroll to position [2, 0]
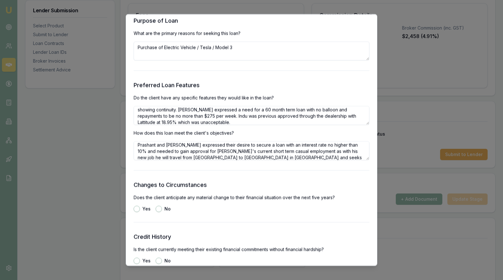
click at [264, 184] on h3 "Changes to Circumstances" at bounding box center [252, 185] width 236 height 9
click at [348, 157] on textarea "Prashant and Indu expressed their desire to secure a loan with an interest rate…" at bounding box center [252, 151] width 236 height 19
click at [331, 203] on div "Changes to Circumstances Does the client anticipate any material change to thei…" at bounding box center [252, 196] width 236 height 31
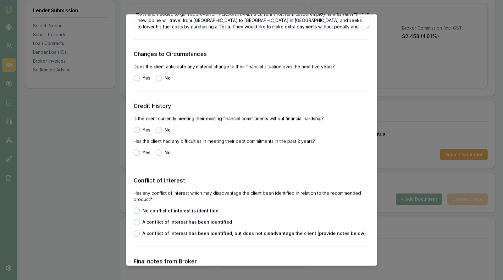
scroll to position [849, 0]
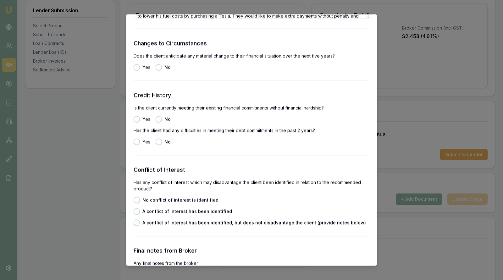
click at [161, 67] on button "No" at bounding box center [159, 67] width 6 height 6
click at [159, 120] on button "No" at bounding box center [159, 119] width 6 height 6
click at [159, 143] on button "No" at bounding box center [159, 142] width 6 height 6
click at [137, 198] on button "No conflict of interest is identified" at bounding box center [137, 200] width 6 height 6
click at [137, 211] on button "A conflict of interest has been identified" at bounding box center [137, 212] width 6 height 6
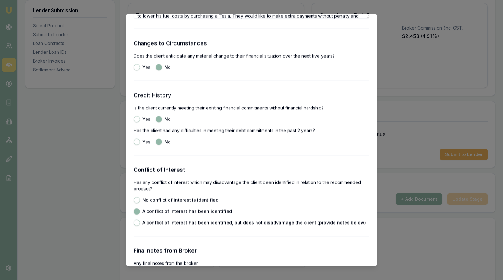
click at [136, 222] on button "A conflict of interest has been identified, but does not disadvantage the clien…" at bounding box center [137, 223] width 6 height 6
click at [136, 209] on button "A conflict of interest has been identified" at bounding box center [137, 212] width 6 height 6
click at [136, 200] on button "No conflict of interest is identified" at bounding box center [137, 200] width 6 height 6
click at [261, 195] on div "Conflict of Interest Has any conflict of interest which may disadvantage the cl…" at bounding box center [252, 196] width 236 height 60
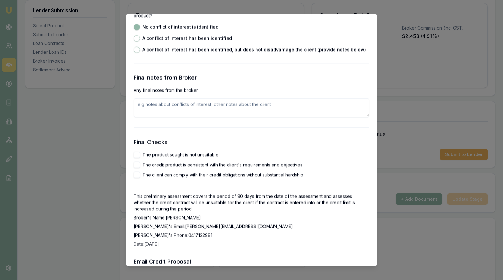
scroll to position [1038, 0]
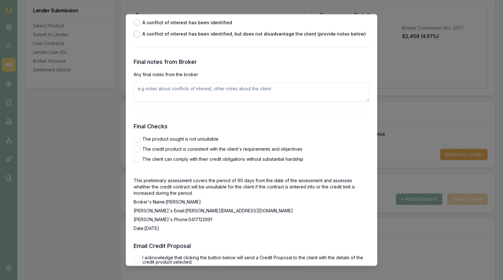
click at [190, 92] on textarea at bounding box center [252, 92] width 236 height 19
click at [138, 137] on button "The product sought is not unsuitable" at bounding box center [137, 139] width 6 height 6
click at [138, 147] on button "The credit product is consistent with the client's requirements and objectives" at bounding box center [137, 149] width 6 height 6
click at [137, 157] on button "The client can comply with their credit obligations without substantial hardship" at bounding box center [137, 159] width 6 height 6
click at [333, 198] on div "This preliminary assessment covers the period of 90 days from the date of the a…" at bounding box center [252, 205] width 236 height 54
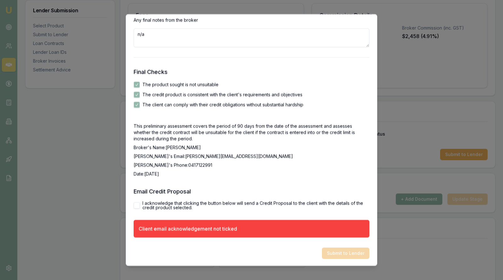
scroll to position [1093, 0]
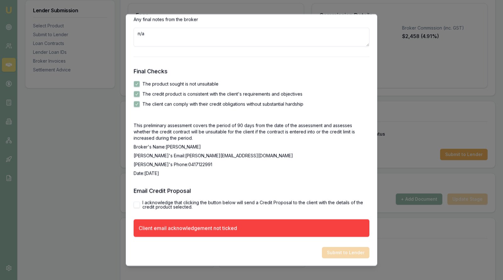
click at [137, 202] on button "I acknowledge that clicking the button below will send a Credit Proposal to the…" at bounding box center [137, 205] width 6 height 6
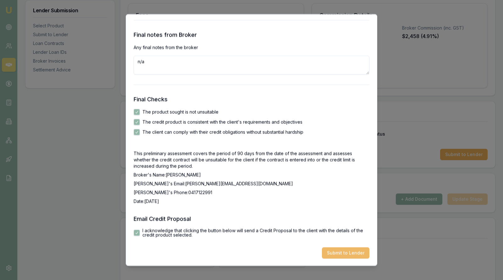
click at [342, 253] on button "Submit to Lender" at bounding box center [345, 253] width 47 height 11
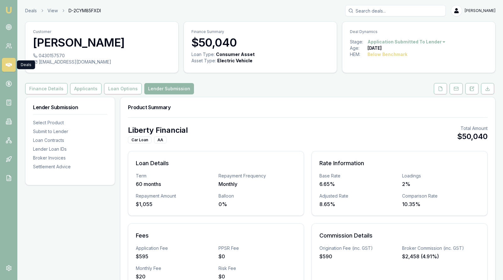
click at [8, 64] on icon at bounding box center [9, 65] width 6 height 4
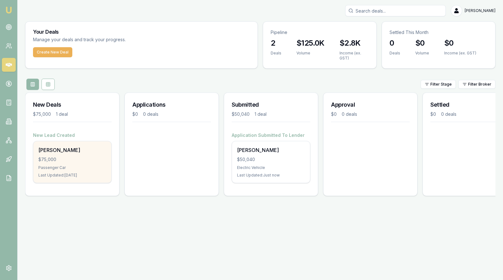
click at [84, 156] on div "$75,000" at bounding box center [72, 159] width 68 height 6
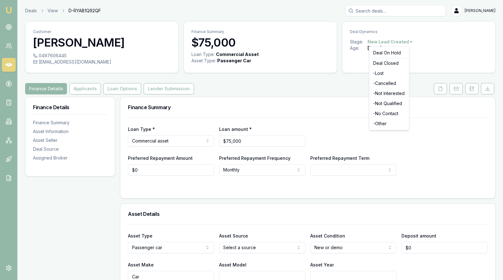
click at [403, 41] on html "Emu Broker Deals View D-RYAB1Q92QF Stevette Gelavis Toggle Menu Customer Darren…" at bounding box center [251, 140] width 503 height 280
click at [395, 113] on div "- No Contact" at bounding box center [389, 114] width 37 height 10
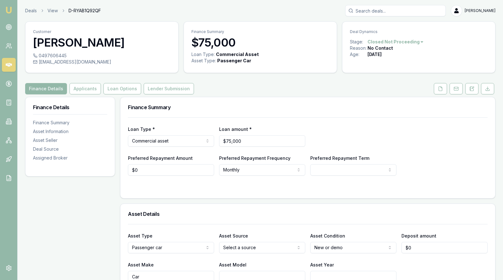
click at [8, 64] on icon at bounding box center [9, 65] width 6 height 4
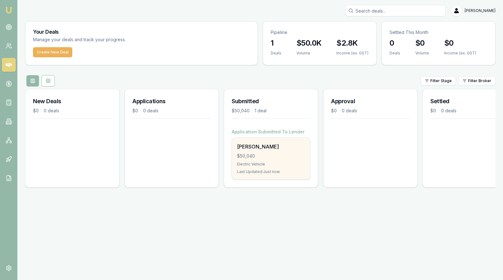
click at [254, 156] on div "$50,040" at bounding box center [271, 156] width 68 height 6
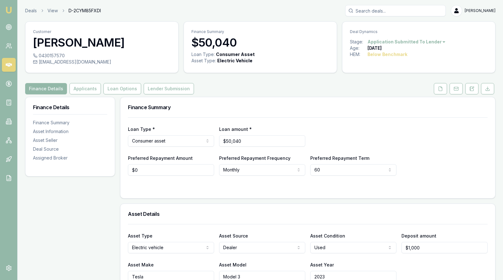
click at [305, 103] on div "Finance Summary" at bounding box center [307, 107] width 375 height 20
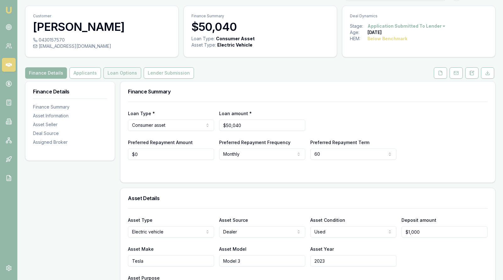
click at [120, 68] on button "Loan Options" at bounding box center [122, 72] width 38 height 11
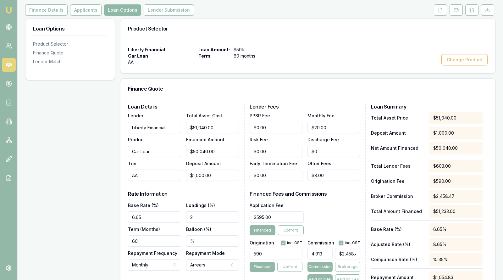
scroll to position [94, 0]
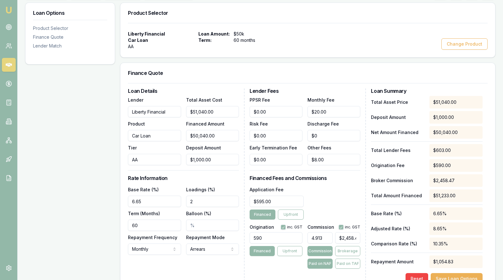
type input "2458.4652"
drag, startPoint x: 337, startPoint y: 238, endPoint x: 374, endPoint y: 243, distance: 37.5
click at [374, 243] on div "Loan Details Lender Liberty Financial Product Car Loan Tier AA Total Asset Cost…" at bounding box center [308, 186] width 360 height 196
type input "0.004078303425774877"
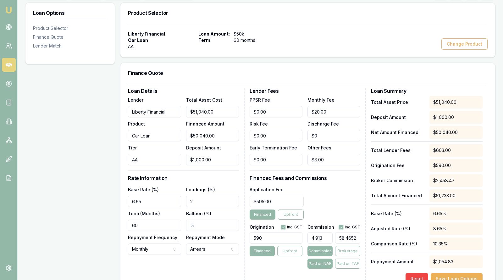
type input "2"
type input "0.053017944535073414"
type input "26"
type input "0.5301794453507341"
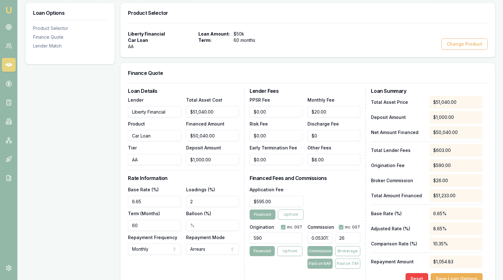
type input "260"
type input "5.30179445350734"
type input "2600"
type input "0.5301794453507341"
type input "260"
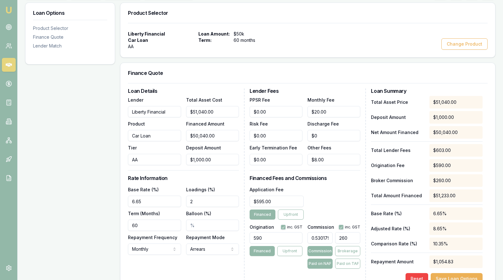
type input "0.053017944535073414"
type input "26"
type input "0.004078303425774877"
type input "2"
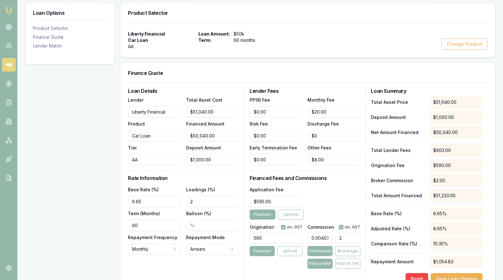
type input "0.053017944535073414"
type input "26"
type input "0.5424143556280587"
type input "266"
type input "5.424143556280588"
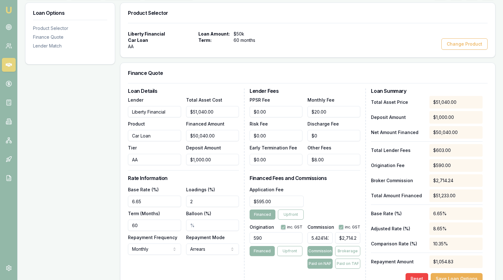
click at [327, 188] on div "Application Fee $595.00 Financed Upfront" at bounding box center [305, 203] width 111 height 34
type input "2714.2414355628057"
drag, startPoint x: 338, startPoint y: 237, endPoint x: 367, endPoint y: 237, distance: 28.3
click at [367, 237] on div "Loan Details Lender Liberty Financial Product Car Loan Tier AA Total Asset Cost…" at bounding box center [308, 186] width 360 height 196
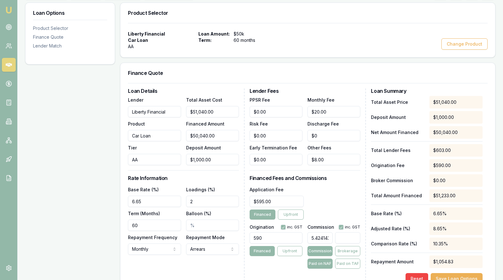
scroll to position [0, 0]
type input "0.004078303425774877"
type input "2"
type input "0.053017944535073414"
type input "26"
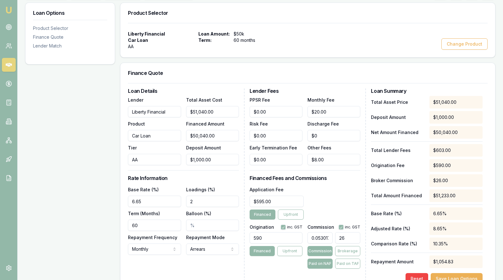
type input "0.5383360522022839"
type input "264"
type input "5.383360522022838"
type input "$2,693.83"
drag, startPoint x: 330, startPoint y: 235, endPoint x: 289, endPoint y: 233, distance: 40.9
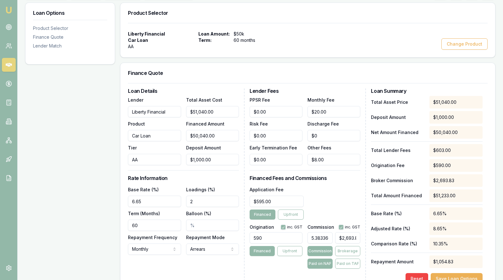
click at [290, 234] on div "Origination inc. GST 590 Financed Upfront Commission inc. GST 5.383360522022838…" at bounding box center [305, 245] width 111 height 47
type input "522022838"
type input "$261,220,228,135.20"
drag, startPoint x: 305, startPoint y: 237, endPoint x: 334, endPoint y: 237, distance: 28.9
click at [334, 237] on div "Origination inc. GST 590 Financed Upfront Commission inc. GST 522022838.00% $26…" at bounding box center [305, 245] width 111 height 47
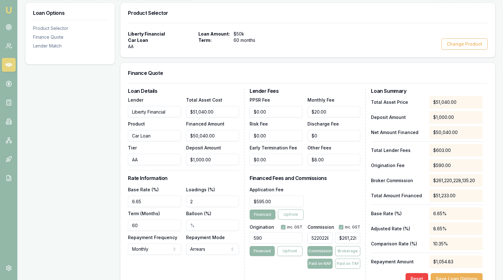
click at [334, 208] on div "Application Fee $595.00 Financed Upfront" at bounding box center [305, 203] width 111 height 34
drag, startPoint x: 331, startPoint y: 236, endPoint x: 304, endPoint y: 236, distance: 26.7
click at [304, 236] on div "Origination inc. GST 590 Financed Upfront Commission inc. GST 522022838.00% $26…" at bounding box center [305, 245] width 111 height 47
type input "38"
type input "$19,015.20"
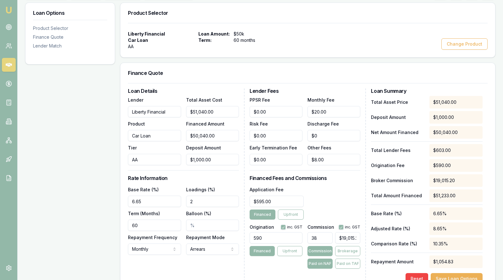
type input "3"
type input "$1,501.20"
type input "$0.00"
type input "0"
click at [355, 238] on input "0" at bounding box center [347, 237] width 25 height 11
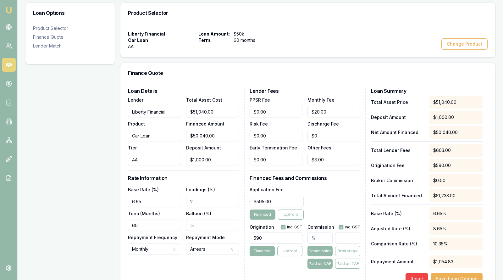
type input "0.004078303425774877"
type input "2"
type input "0.053017944535073414"
type input "26"
type input "0.5383360522022839"
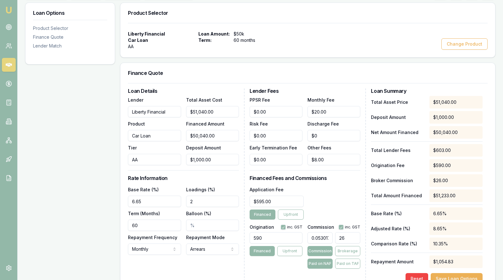
type input "264"
type input "5.383360522022838"
click at [340, 198] on div "Application Fee $595.00 Financed Upfront" at bounding box center [305, 203] width 111 height 34
type input "2693.833605220228"
click at [353, 239] on input "2693.833605220228" at bounding box center [347, 237] width 25 height 11
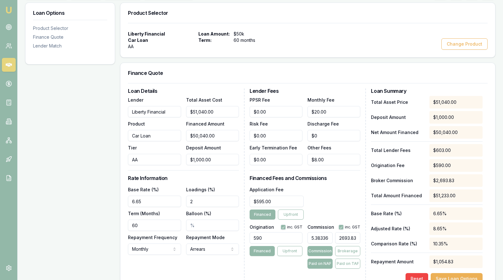
click at [350, 239] on input "2693.833605220228" at bounding box center [347, 237] width 25 height 11
type input "0.5502316582794208"
type input "269.833605220228"
type input "0.054717792047773245"
type input "26.833605220228"
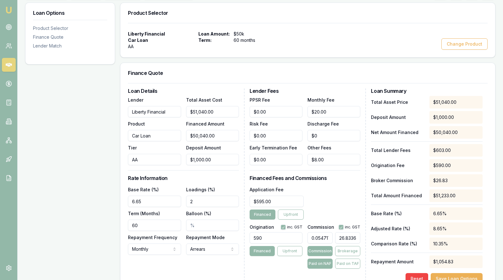
type input "0.5400358997149837"
type input "264.833605220228"
type input "5.385060369535538"
type input "$2,694.68"
click at [348, 195] on div "Application Fee $595.00 Financed Upfront" at bounding box center [305, 203] width 111 height 34
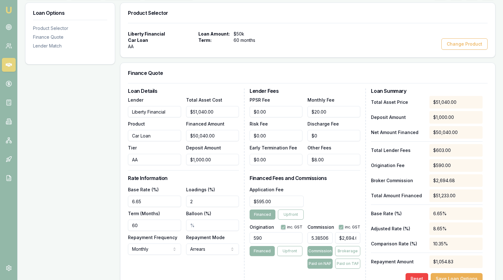
click at [324, 237] on input "5.385060369535538" at bounding box center [320, 237] width 25 height 11
type input "5.38060369535538"
type input "$2,692.45"
type input "5.384060369535538"
type input "$2,694.18"
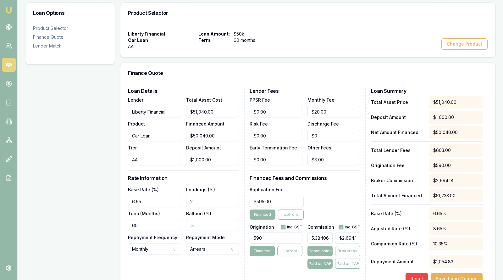
type input "5.38060369535538"
type input "$2,692.45"
type input "5.383060369535538"
type input "$2,693.68"
type input "5.38060369535538"
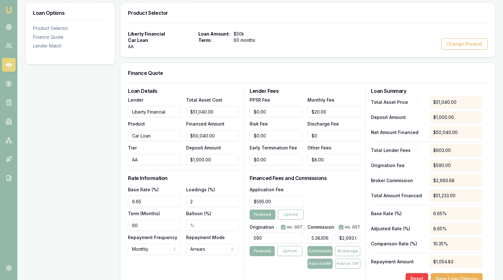
type input "$2,692.45"
click at [318, 240] on input "5.38060369535538" at bounding box center [320, 237] width 25 height 11
type input "5.38%"
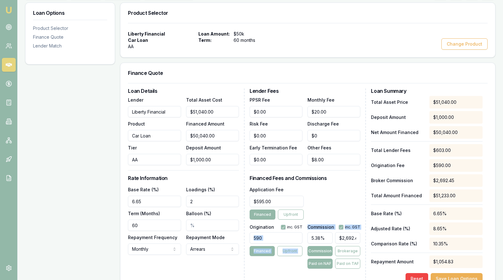
drag, startPoint x: 333, startPoint y: 238, endPoint x: 289, endPoint y: 239, distance: 43.7
click at [289, 239] on div "Origination inc. GST 590 Financed Upfront Commission inc. GST 5.38% $2,692.45 C…" at bounding box center [305, 245] width 111 height 47
click at [339, 201] on div "Application Fee $595.00 Financed Upfront" at bounding box center [305, 203] width 111 height 34
drag, startPoint x: 327, startPoint y: 239, endPoint x: 295, endPoint y: 239, distance: 32.1
click at [295, 239] on div "Origination inc. GST 590 Financed Upfront Commission inc. GST 5.38% $2,692.45 C…" at bounding box center [305, 245] width 111 height 47
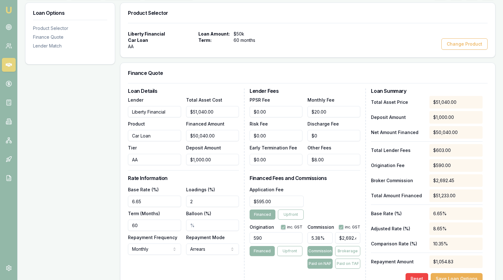
type input "$0.00"
type input "5"
type input "$2,502.00"
type input "5.2"
type input "$2,602.08"
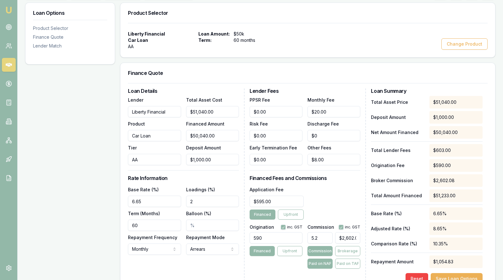
type input "5.25"
type input "$2,627.10"
type input "5.2"
type input "$2,602.08"
type input "5"
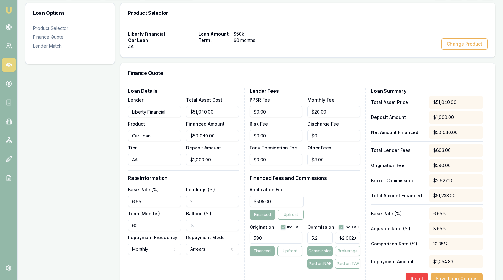
type input "$2,502.00"
type input "56"
type input "$28,022.40"
type input "565"
type input "$282,726.00"
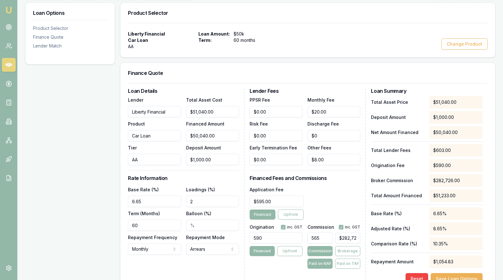
type input "56"
type input "$28,022.40"
type input "5"
type input "$2,502.00"
type input "5.6"
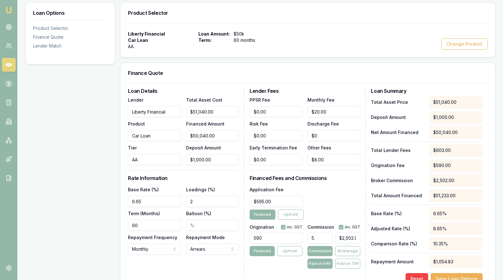
type input "$2,802.24"
type input "5.65"
type input "$2,827.26"
type input "5.6"
type input "$2,802.24"
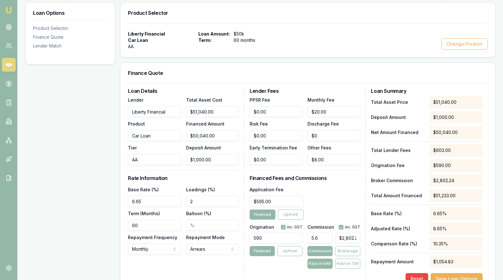
type input "5"
type input "$2,502.00"
type input "54"
type input "$27,021.60"
type input "545"
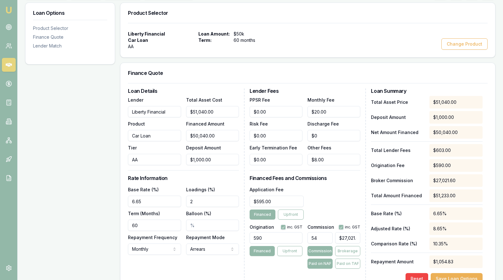
type input "$272,718.00"
type input "54"
type input "$27,021.60"
type input "5"
type input "$2,502.00"
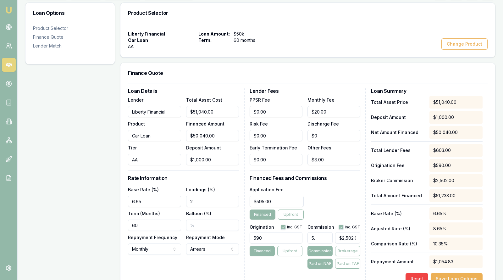
type input "5.4"
type input "$2,702.16"
type input "5.45"
type input "$2,727.18"
type input "5.4"
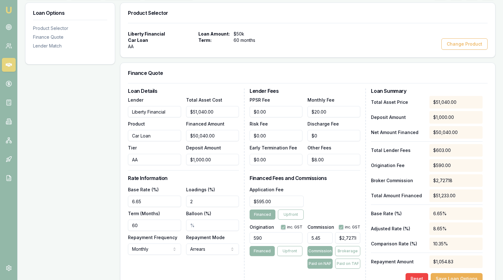
type input "$2,702.16"
type input "5"
type input "$2,502.00"
type input "5.3"
type input "$2,652.12"
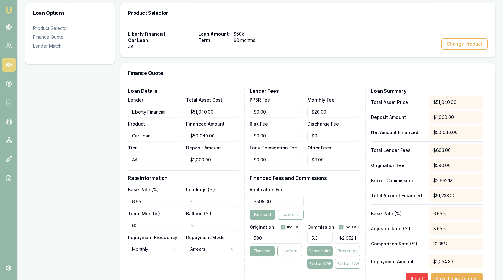
type input "5.34"
type input "$2,672.14"
type input "5.3"
type input "$2,652.12"
type input "5.31"
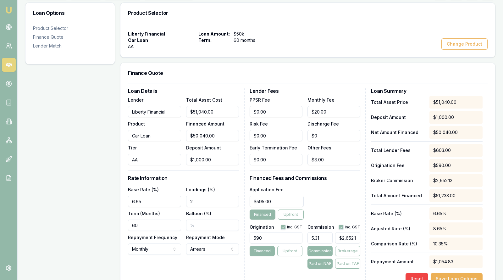
type input "$2,657.12"
type input "5.3"
type input "$2,652.12"
type input "5"
type input "$2,502.00"
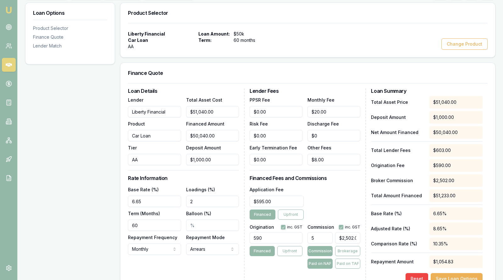
type input "51"
type input "$25,520.40"
type input "519"
type input "$259,707.60"
type input "51"
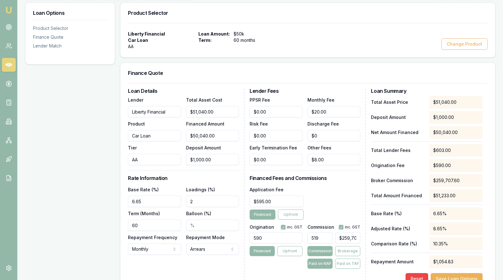
type input "$25,520.40"
type input "5"
type input "$2,502.00"
type input "5.2"
type input "$2,602.08"
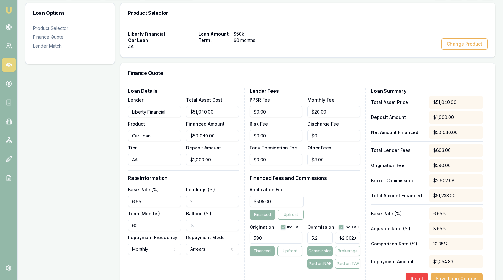
type input "5.29"
type input "$2,647.12"
type input "5.299"
type input "$2,651.62"
type input "5.29"
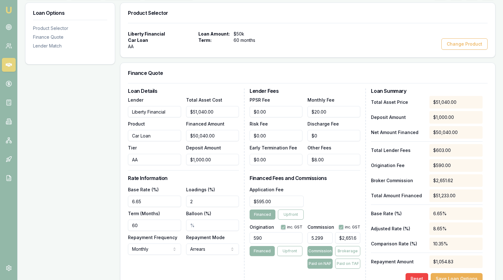
type input "$2,647.12"
type input "5.298"
type input "$2,651.12"
type input "5.29"
type input "$2,647.12"
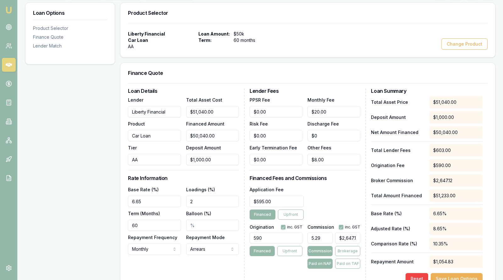
type input "5.297"
type input "$2,650.62"
type input "5.29"
type input "$2,647.12"
type input "5.294"
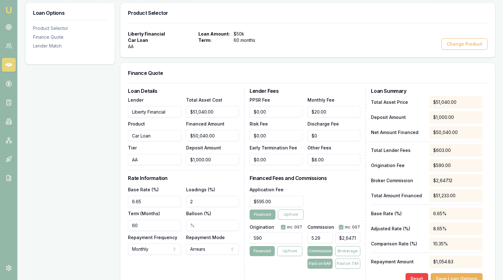
type input "$2,649.12"
type input "5.29"
type input "$2,647.12"
type input "5.291"
type input "$2,647.62"
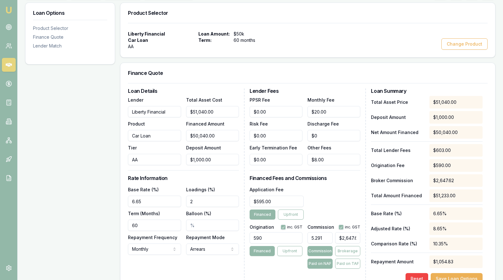
type input "5.29"
type input "$2,647.12"
type input "5.2"
type input "$2,602.08"
type input "5.28"
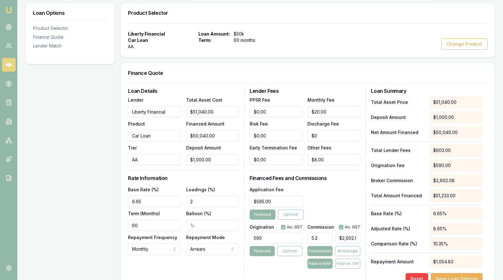
type input "$2,642.11"
type input "5.2"
type input "$2,602.08"
type input "5.27"
type input "$2,637.11"
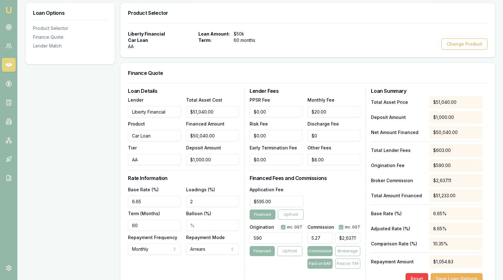
type input "5.273"
type input "$2,638.61"
type input "5.2733"
type input "$2,638.76"
type input "5.273"
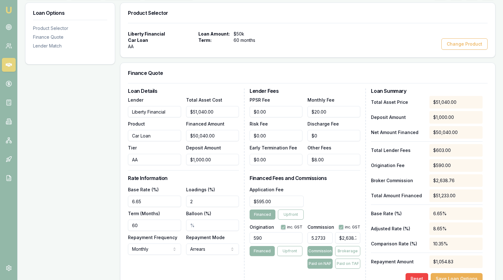
type input "$2,638.61"
type input "5.2739"
type input "$2,639.06"
type input "5.27399"
type input "$2,639.10"
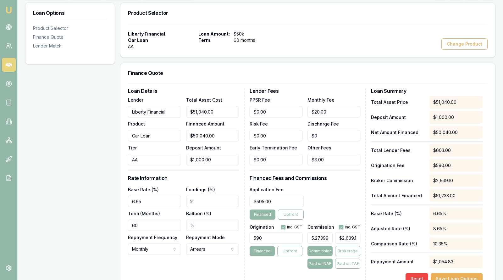
type input "5.273999"
type input "$2,639.11"
type input "5.27399"
type input "$2,639.10"
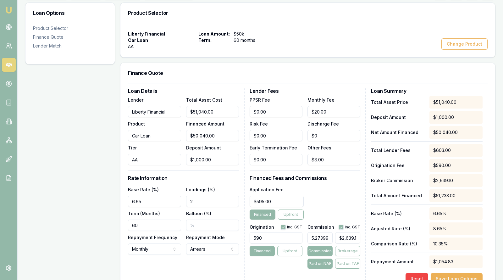
scroll to position [0, 0]
type input "5.2739"
type input "$2,639.06"
click at [323, 240] on input "5.2739" at bounding box center [320, 237] width 25 height 11
type input "5.273"
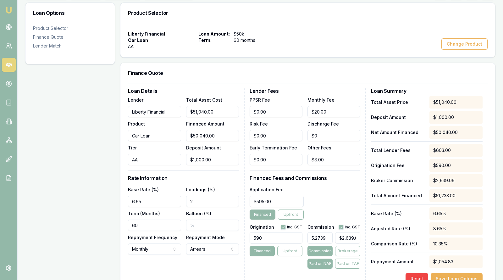
type input "$2,638.61"
type input "5.27"
type input "$2,637.11"
type input "5.274"
type input "$2,639.11"
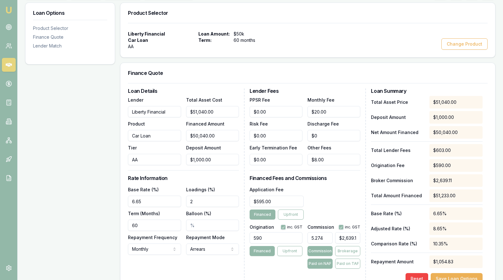
type input "5.2749"
type input "$2,639.56"
type input "5.27499"
type input "$2,639.60"
type input "5.274999"
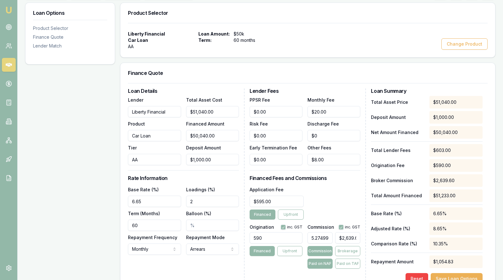
type input "$2,639.61"
type input "5.27499"
type input "$2,639.60"
type input "5.2749"
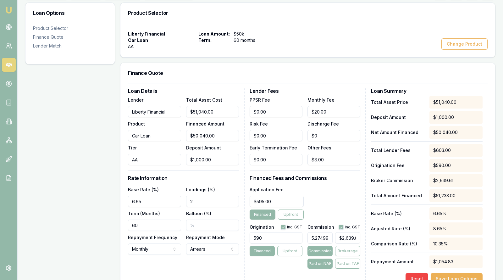
type input "$2,639.56"
type input "5.274"
type input "$2,639.11"
type input "5.27"
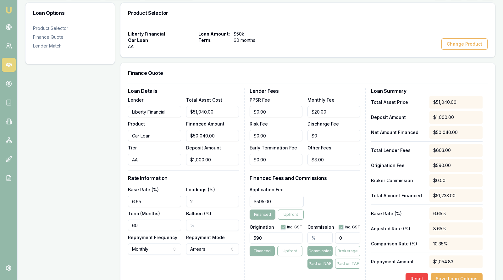
click at [355, 236] on input "0" at bounding box center [347, 237] width 25 height 11
click at [330, 237] on input "5.383360522022838" at bounding box center [320, 237] width 25 height 11
click at [354, 238] on input "2693.833605220228" at bounding box center [347, 237] width 25 height 11
click at [350, 238] on input "2693.833605220228" at bounding box center [347, 237] width 25 height 11
click at [356, 238] on input "2640.833605220228" at bounding box center [347, 237] width 25 height 11
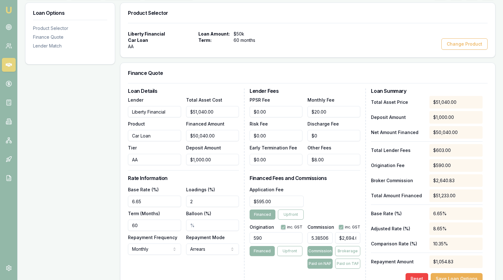
click at [376, 273] on div "Reset Save Loan Options" at bounding box center [427, 278] width 112 height 11
click at [323, 237] on input "5.385060369535538" at bounding box center [320, 237] width 25 height 11
click at [321, 238] on input "5.2060369535538" at bounding box center [320, 237] width 25 height 11
click at [443, 276] on button "Save Loan Options" at bounding box center [457, 278] width 52 height 11
